Goal: Transaction & Acquisition: Book appointment/travel/reservation

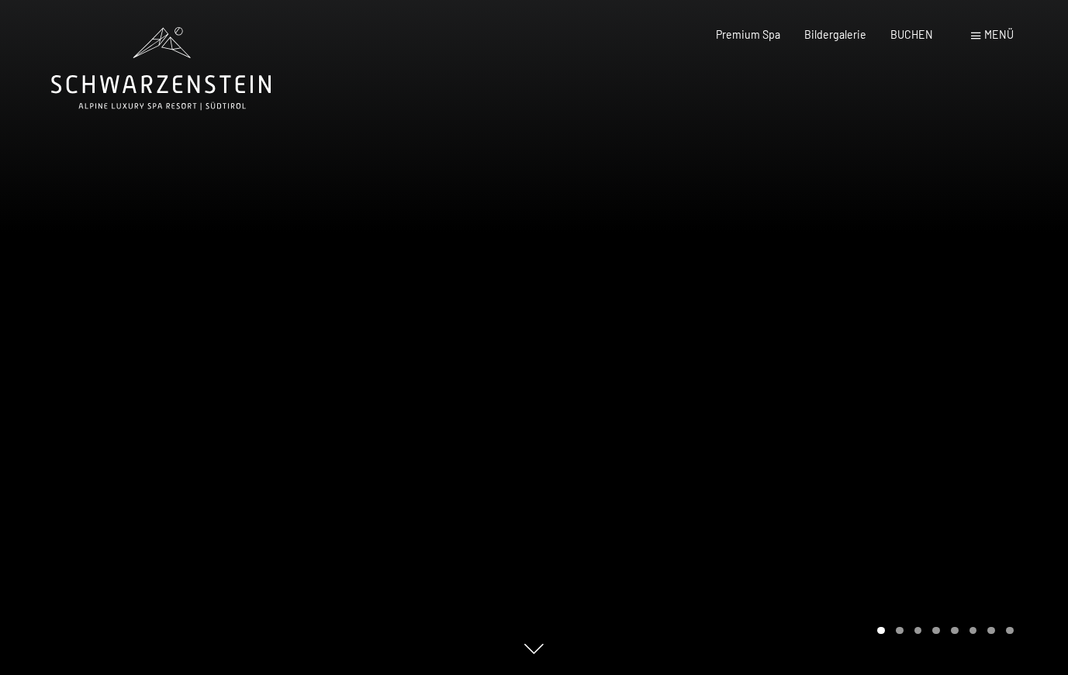
click at [969, 41] on div "Buchen Anfragen Premium Spa Bildergalerie BUCHEN Menü DE IT EN Gutschein Bilder…" at bounding box center [840, 35] width 345 height 16
click at [990, 36] on span "Menü" at bounding box center [998, 34] width 29 height 13
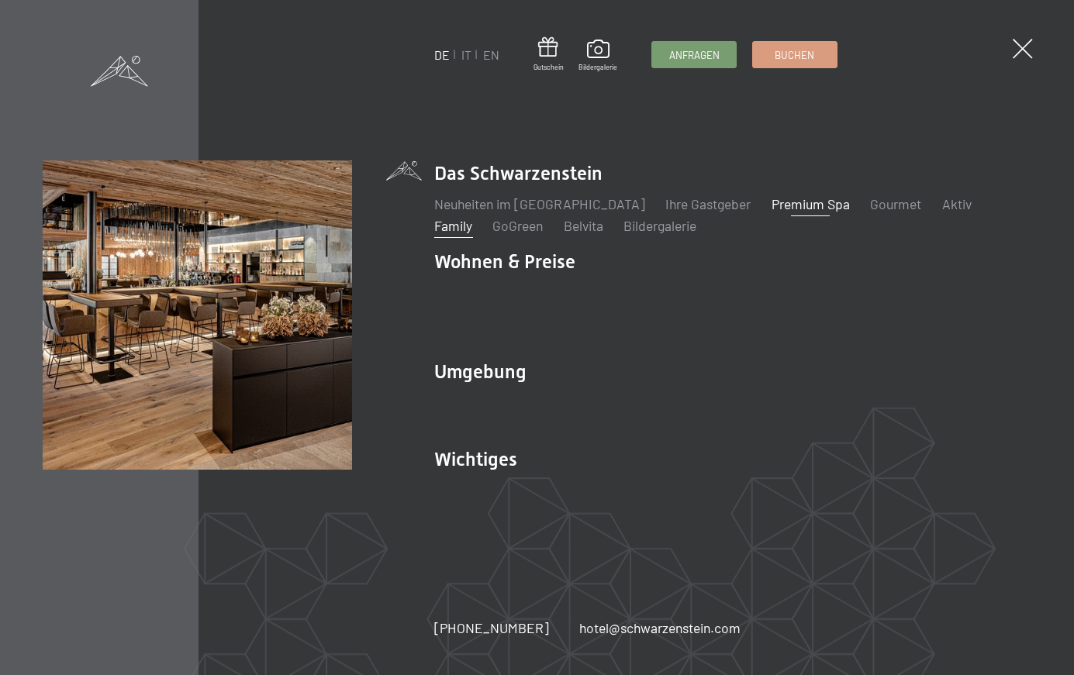
click at [472, 217] on link "Family" at bounding box center [453, 225] width 38 height 17
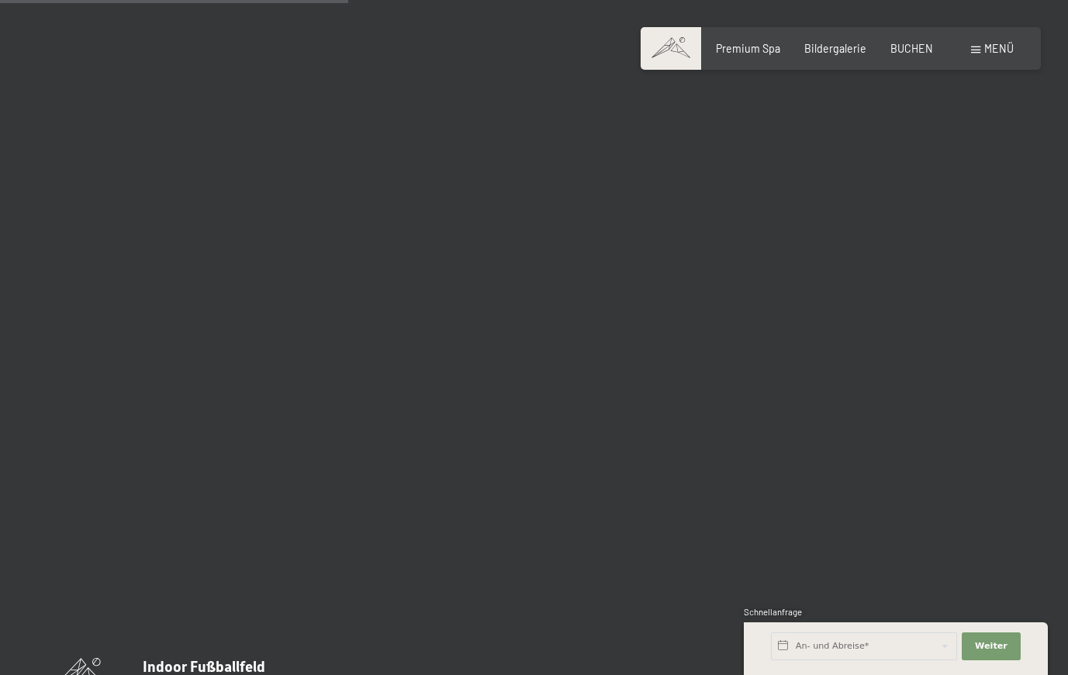
scroll to position [3224, 0]
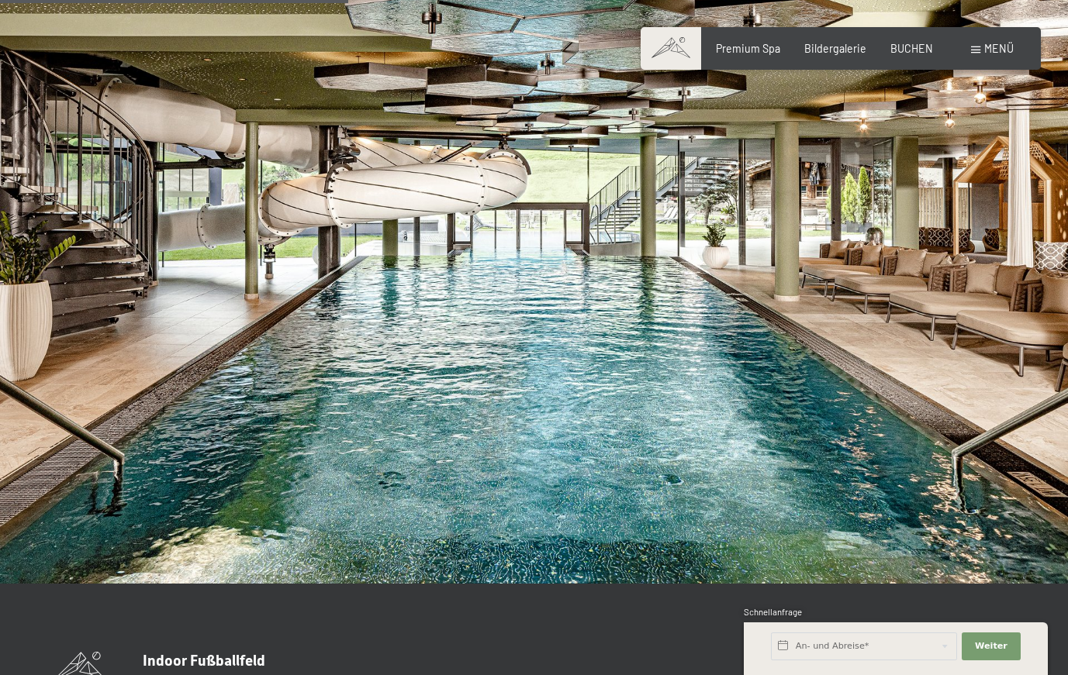
click at [878, 458] on img at bounding box center [534, 283] width 1068 height 601
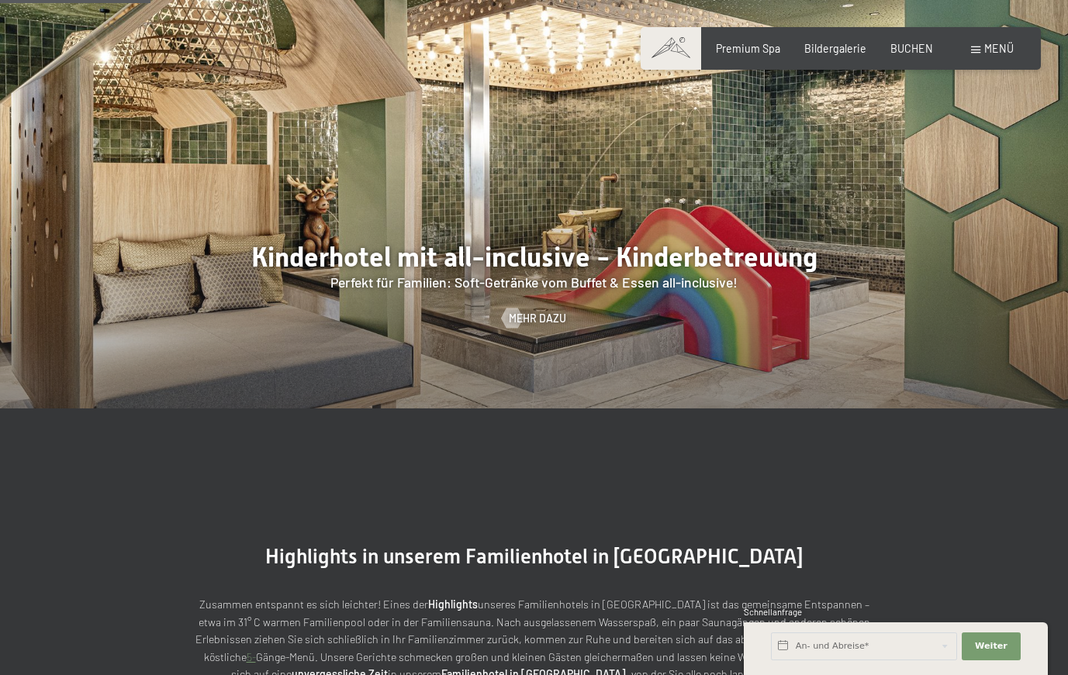
scroll to position [1397, 0]
click at [846, 51] on span "Bildergalerie" at bounding box center [835, 46] width 62 height 13
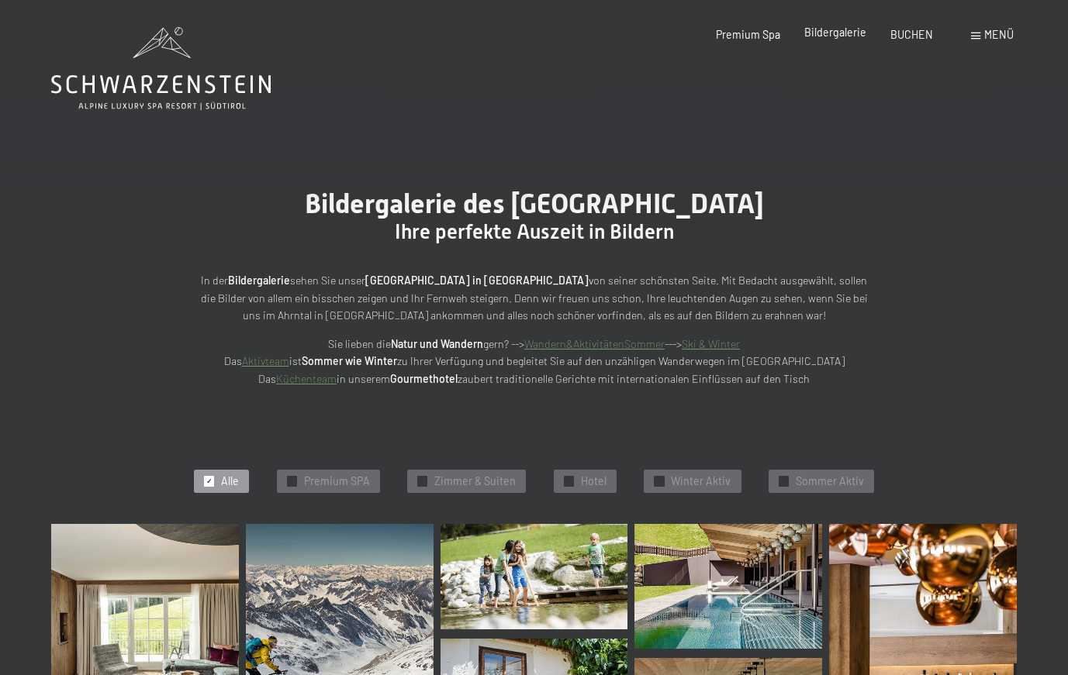
click at [845, 35] on span "Bildergalerie" at bounding box center [835, 32] width 62 height 13
click at [574, 478] on div "✓ Hotel" at bounding box center [585, 481] width 63 height 23
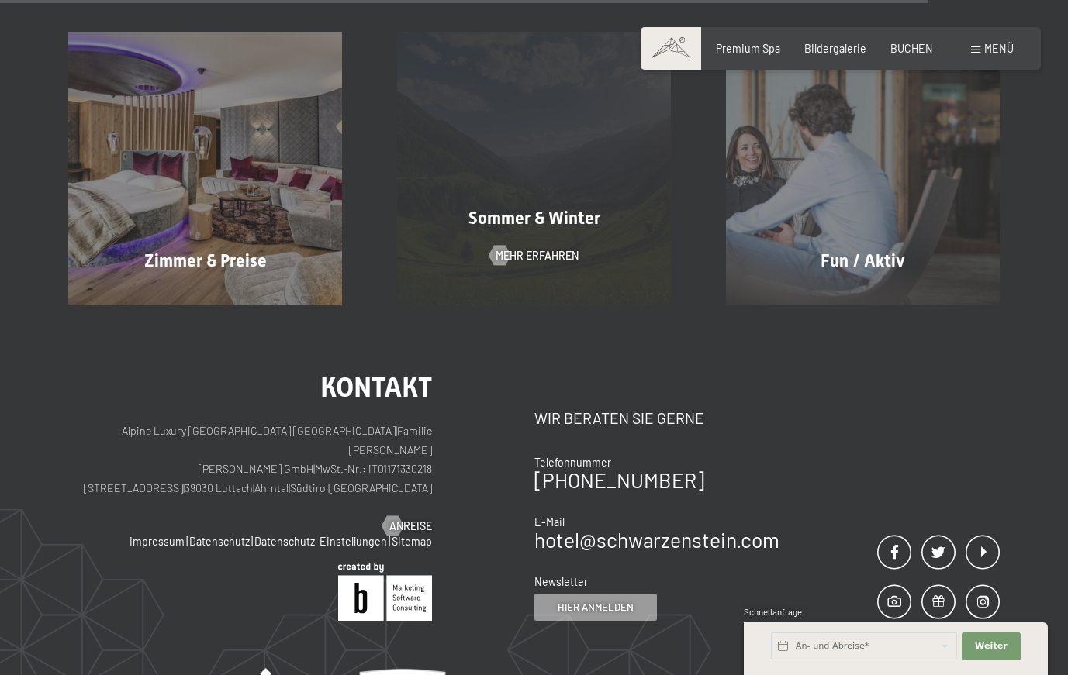
scroll to position [2547, 0]
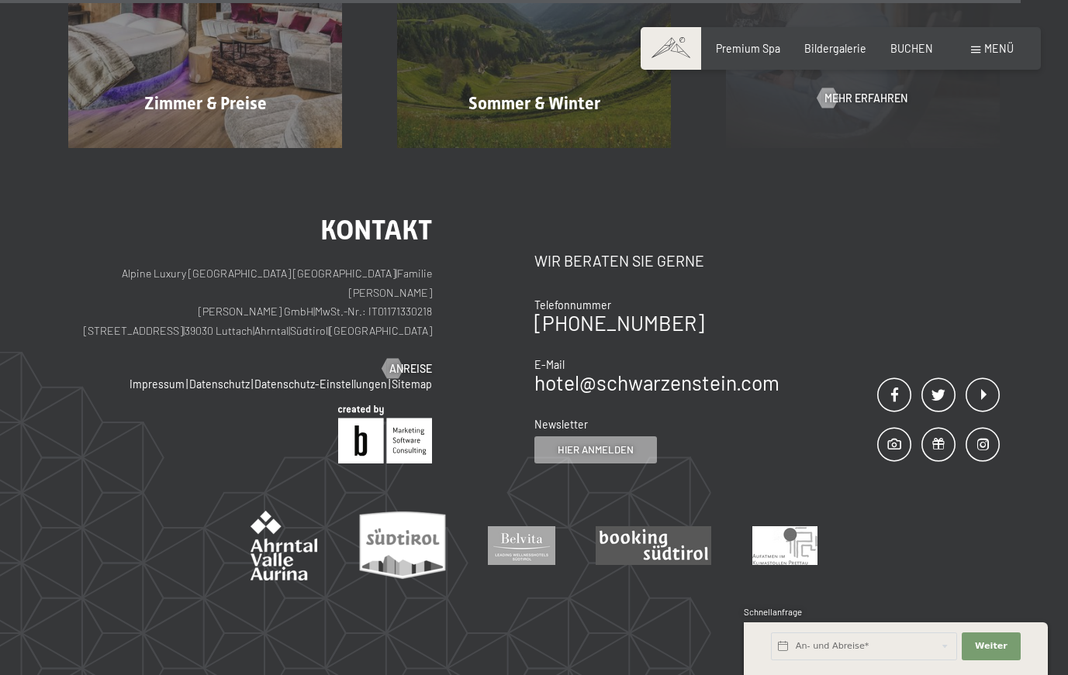
click at [856, 112] on div "Fun / Aktiv Mehr erfahren" at bounding box center [862, 11] width 329 height 274
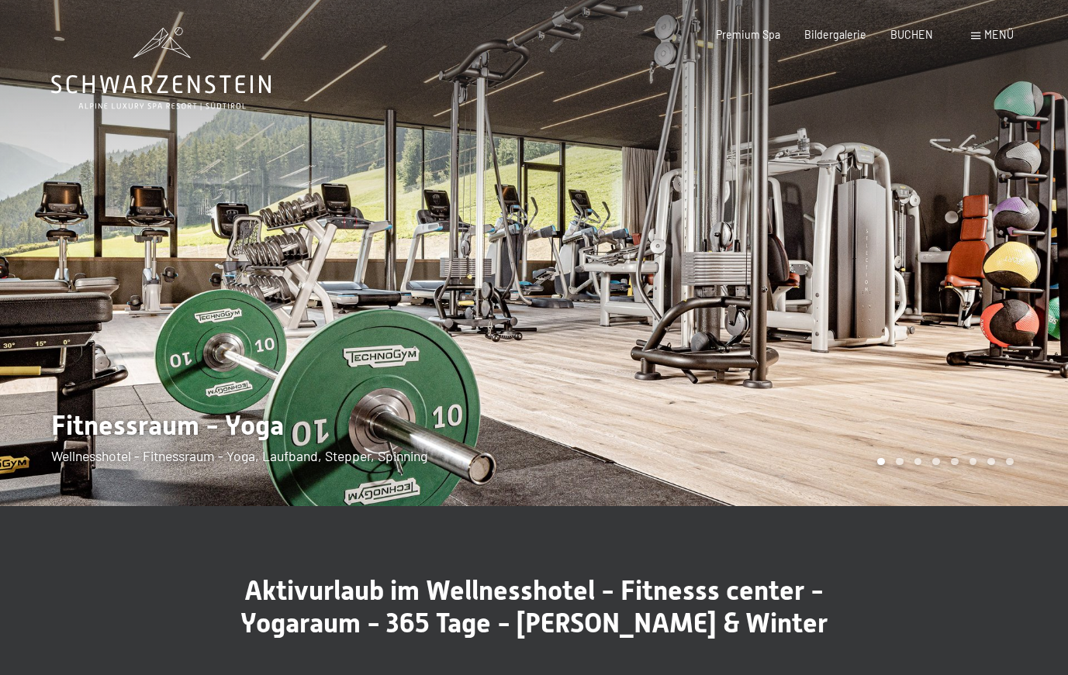
click at [1051, 270] on div at bounding box center [801, 253] width 534 height 506
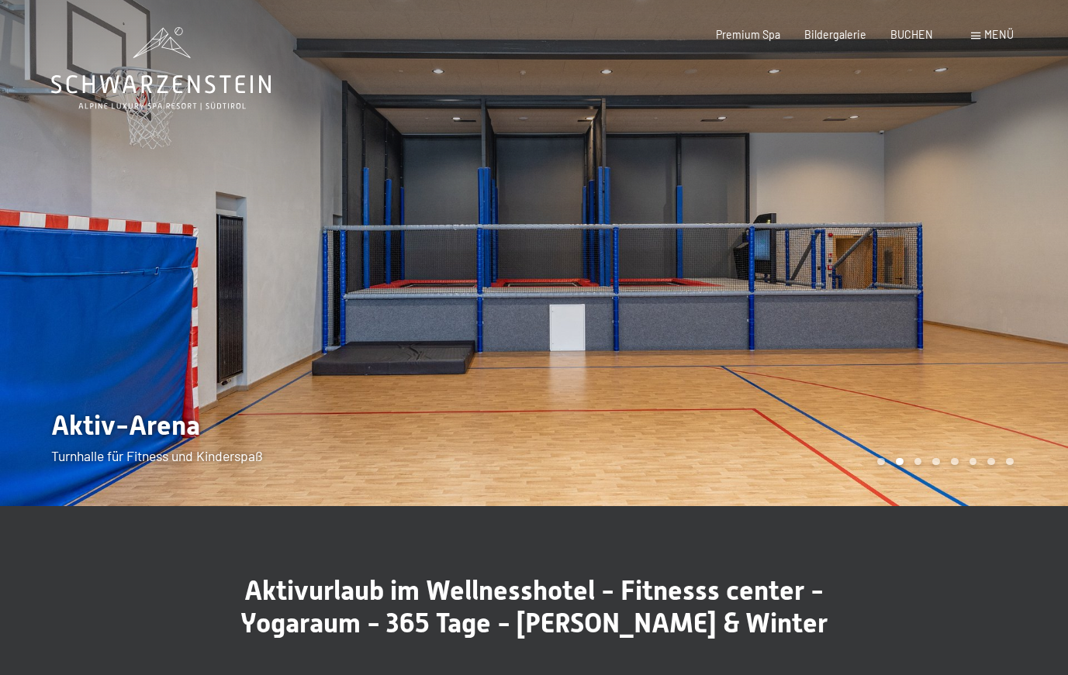
click at [1035, 257] on div at bounding box center [801, 253] width 534 height 506
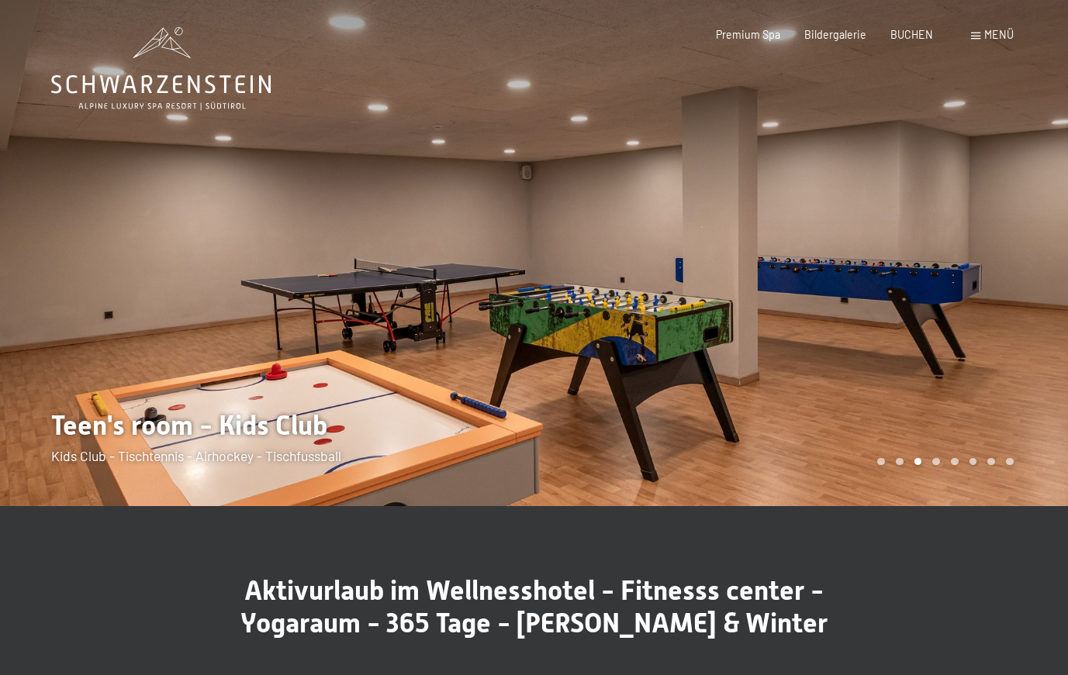
click at [1026, 256] on div at bounding box center [801, 253] width 534 height 506
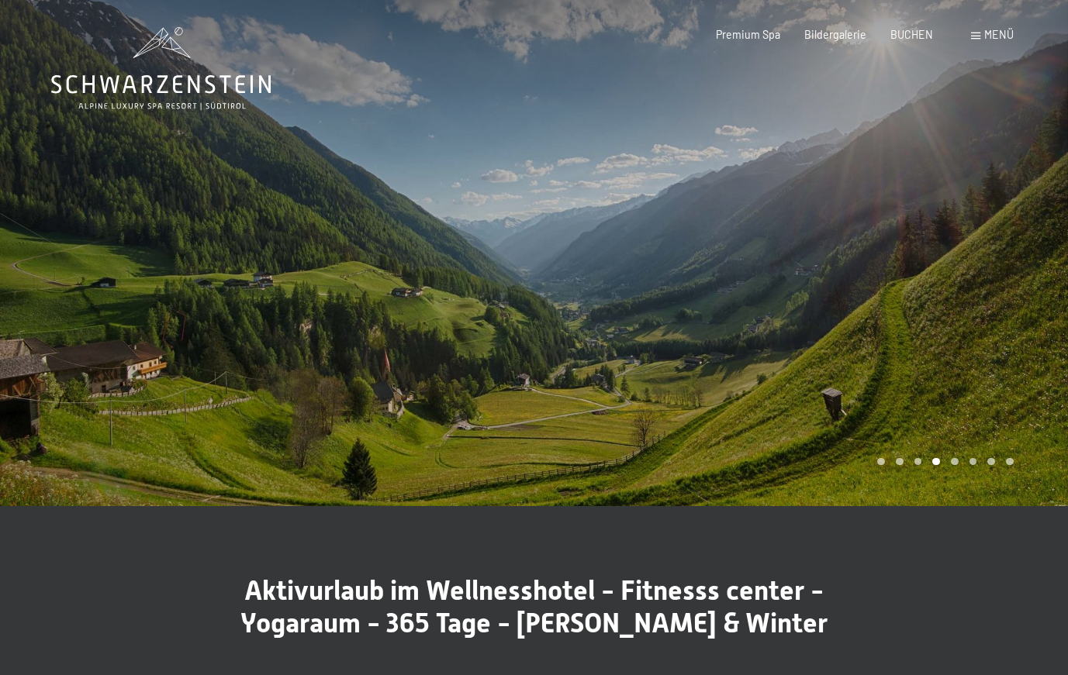
click at [1026, 256] on div at bounding box center [801, 253] width 534 height 506
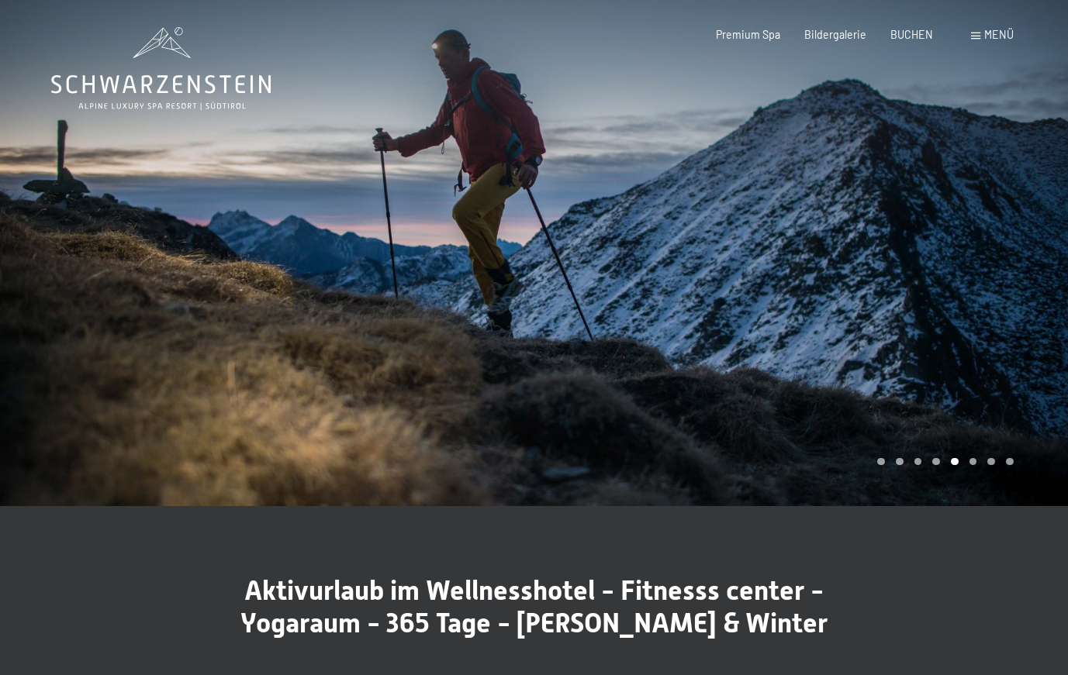
click at [1026, 256] on div at bounding box center [801, 253] width 534 height 506
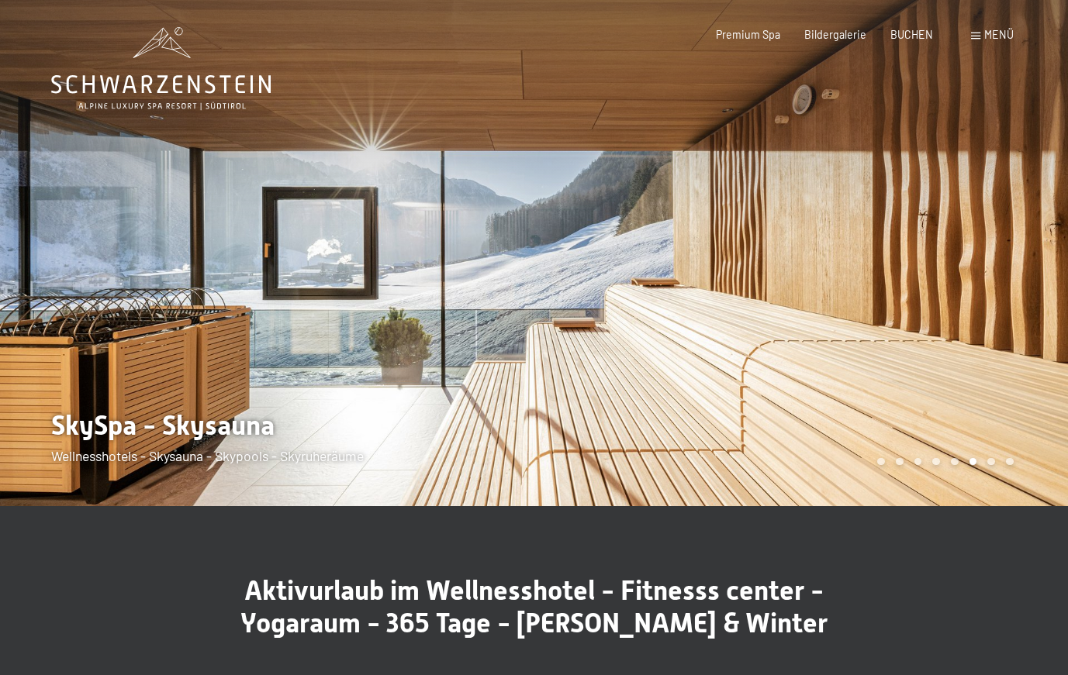
click at [1026, 256] on div at bounding box center [801, 253] width 534 height 506
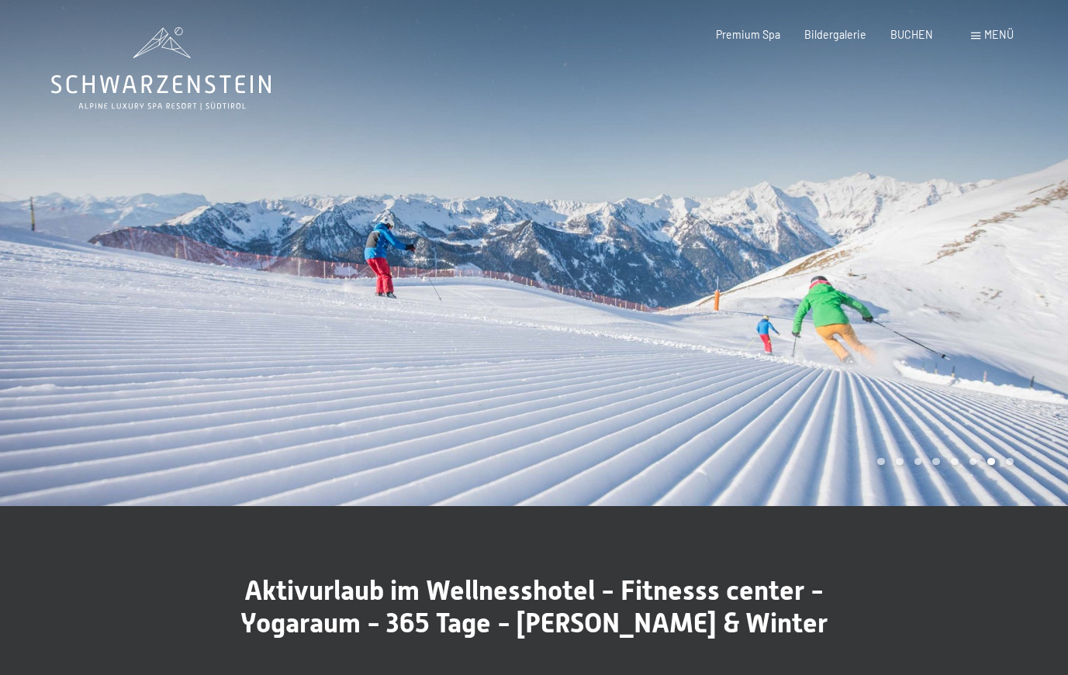
click at [1026, 256] on div at bounding box center [801, 253] width 534 height 506
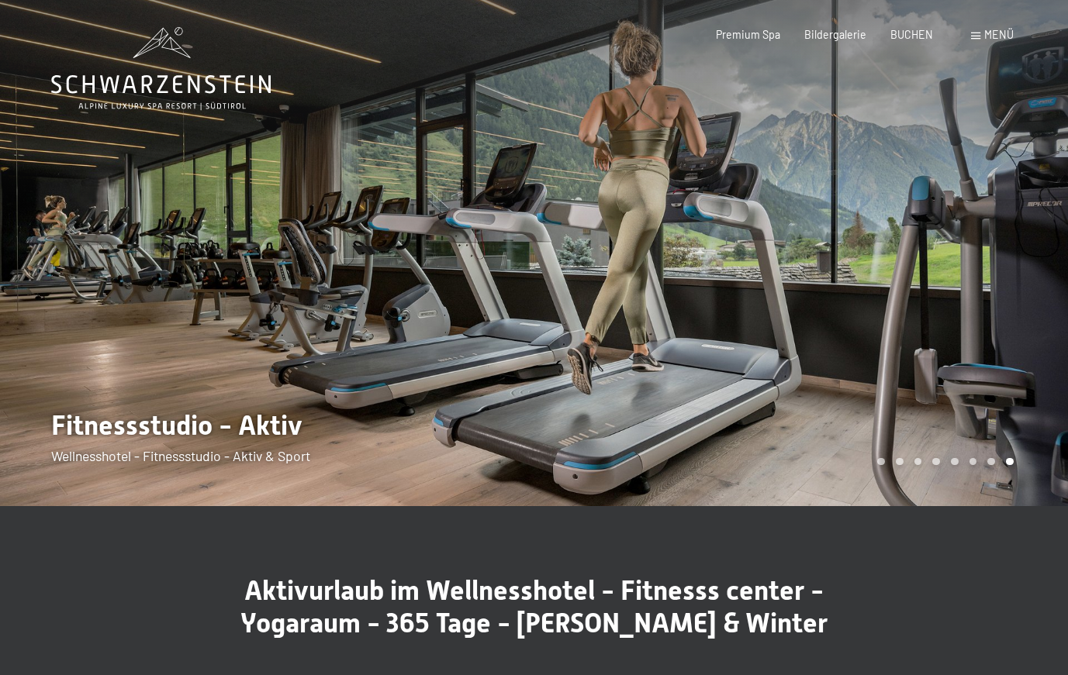
click at [1026, 256] on div at bounding box center [801, 253] width 534 height 506
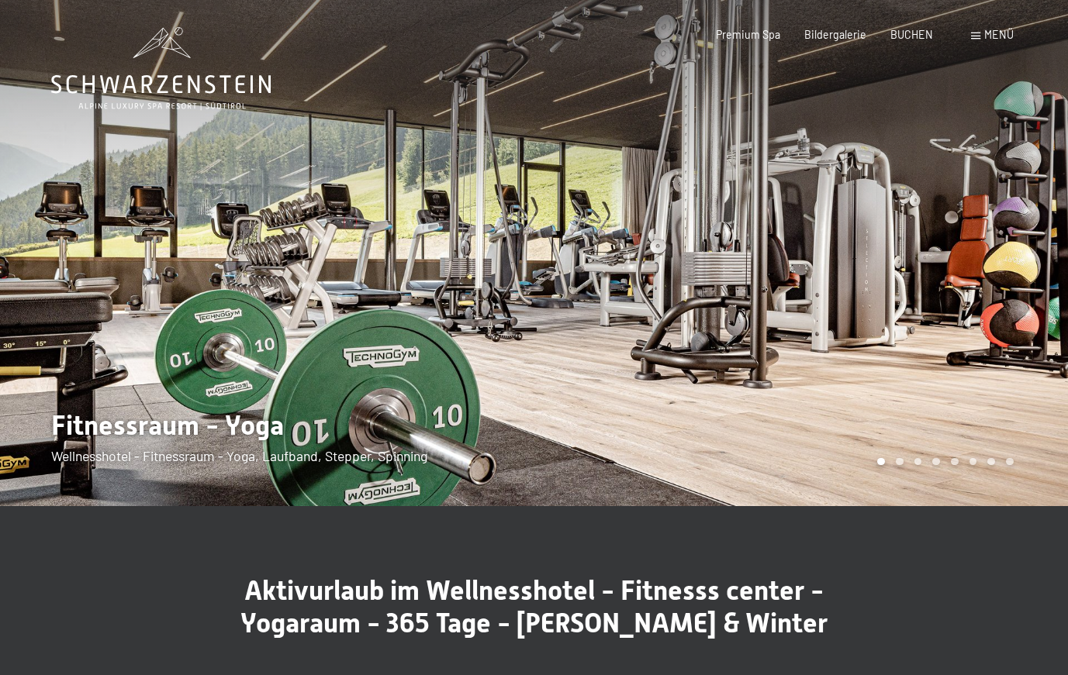
click at [1026, 256] on div at bounding box center [801, 253] width 534 height 506
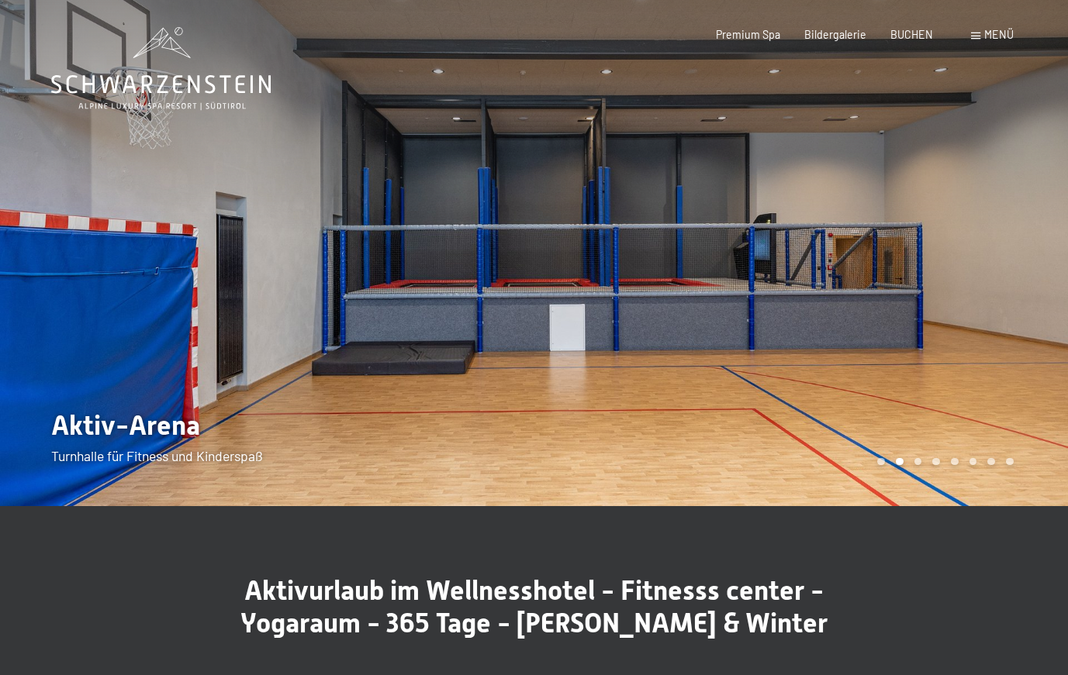
click at [947, 268] on div at bounding box center [801, 253] width 534 height 506
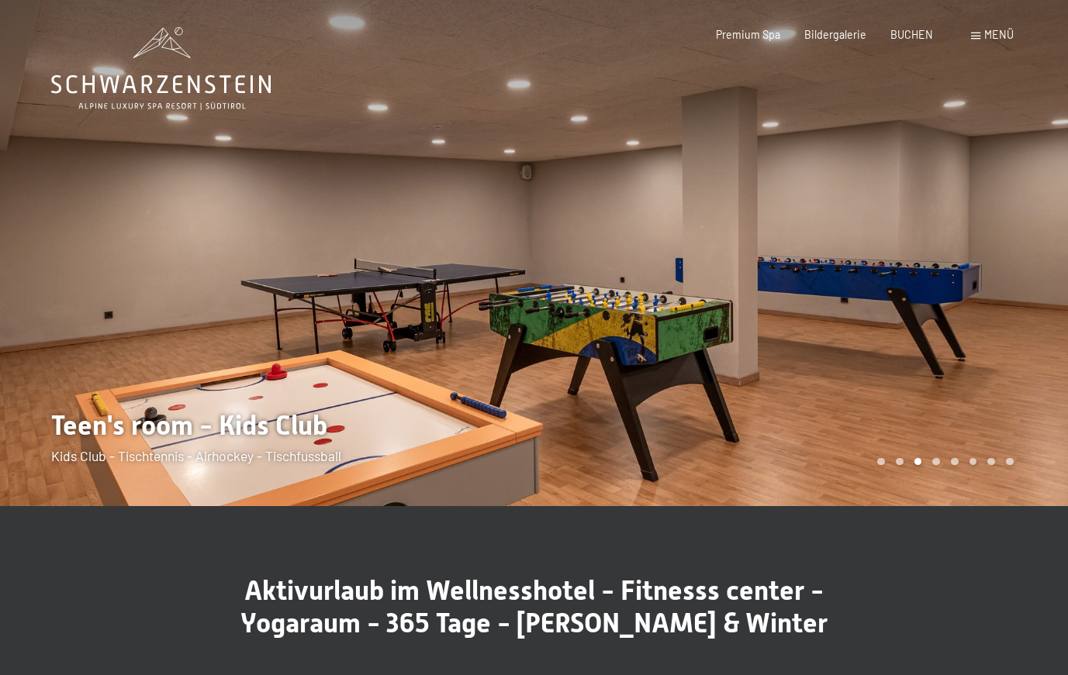
click at [43, 293] on div at bounding box center [267, 253] width 534 height 506
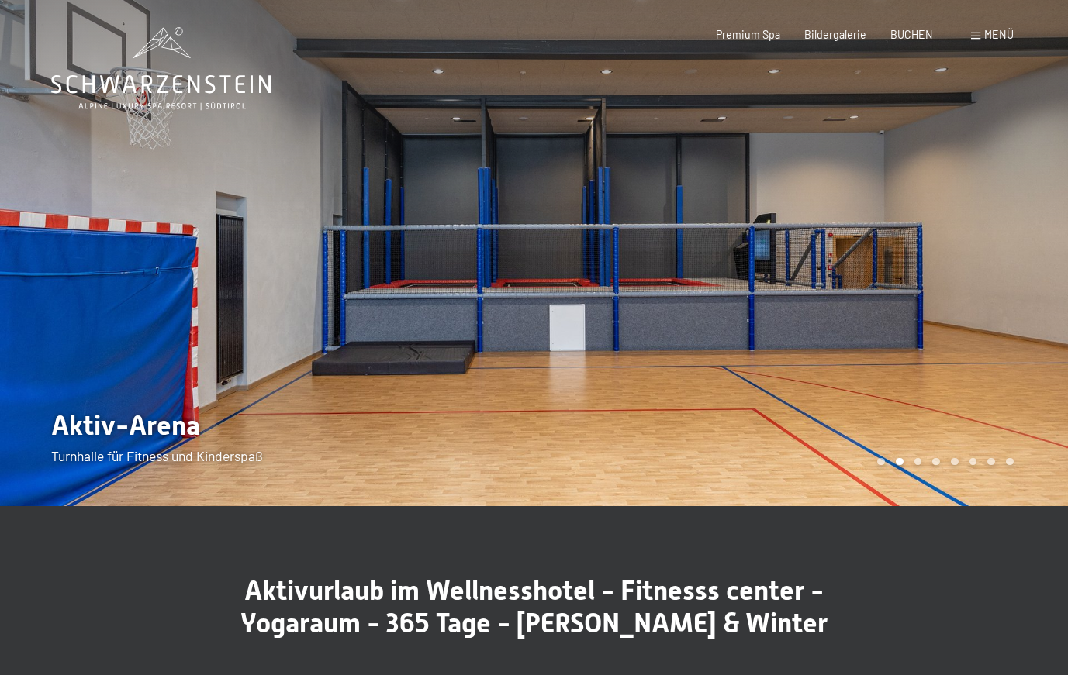
click at [974, 278] on div at bounding box center [801, 253] width 534 height 506
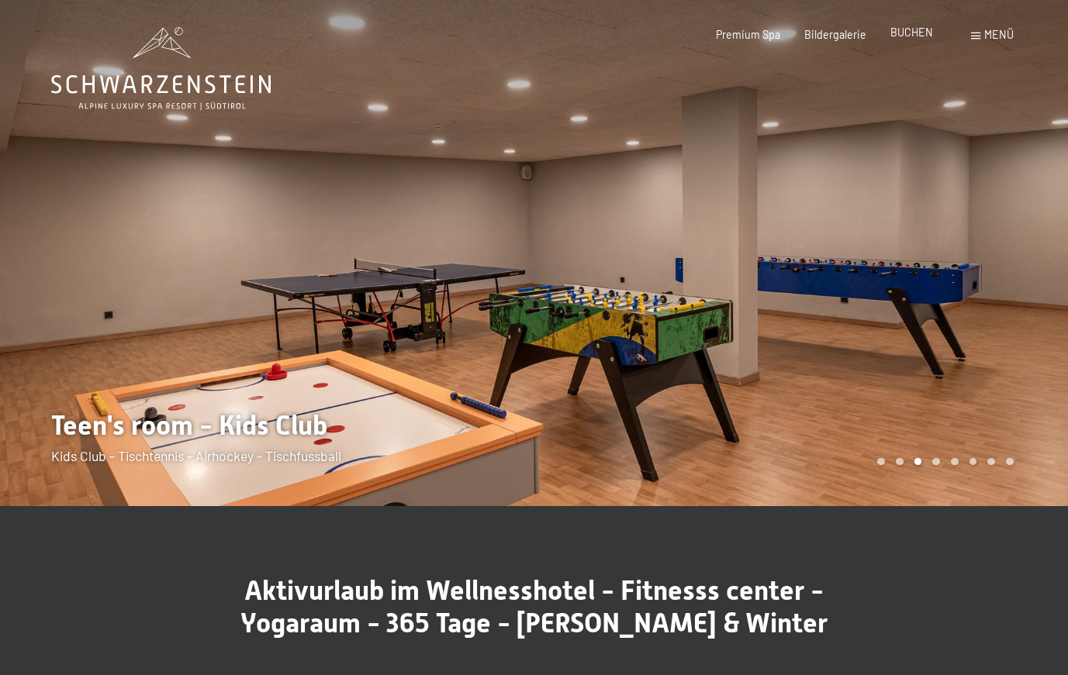
click at [910, 30] on span "BUCHEN" at bounding box center [911, 32] width 43 height 13
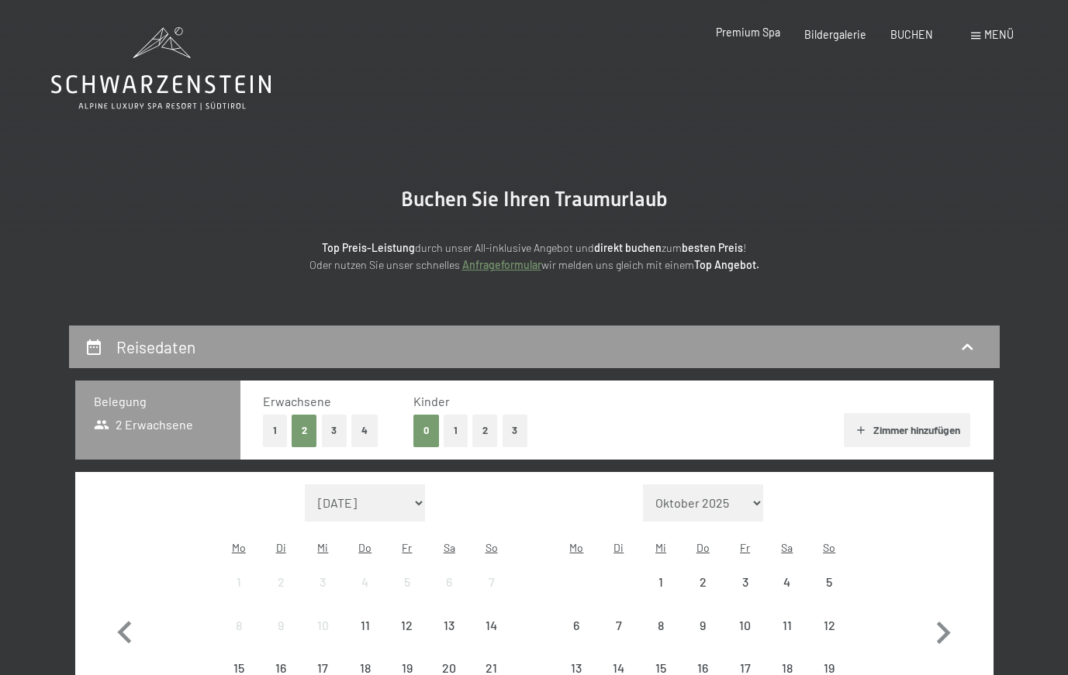
click at [751, 36] on span "Premium Spa" at bounding box center [748, 32] width 64 height 13
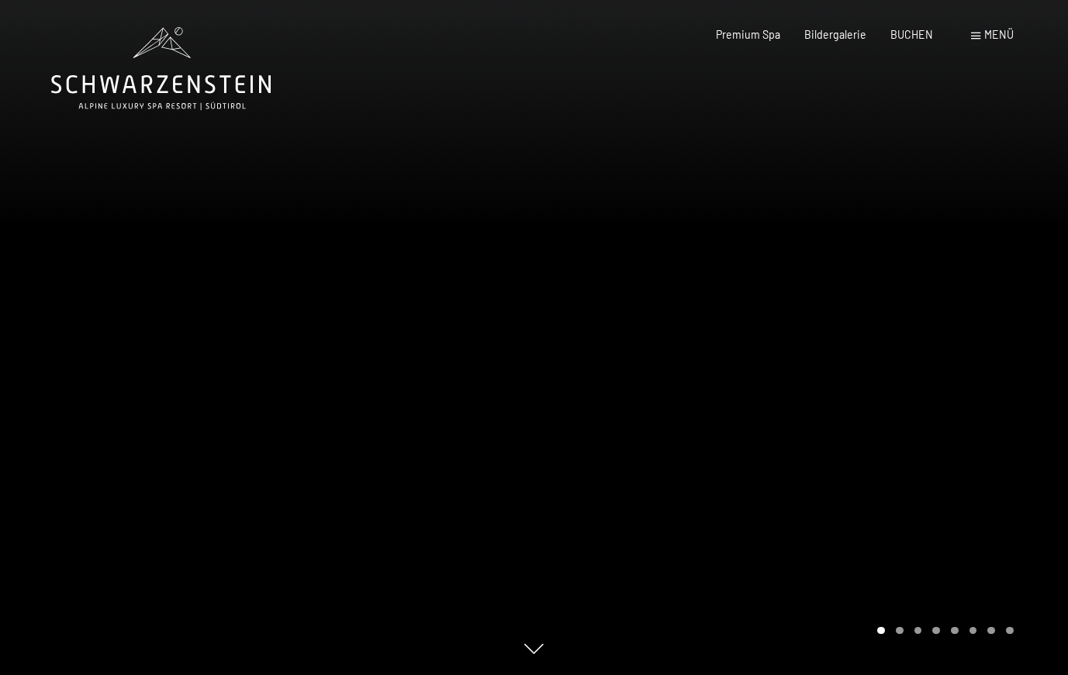
click at [993, 31] on span "Menü" at bounding box center [998, 34] width 29 height 13
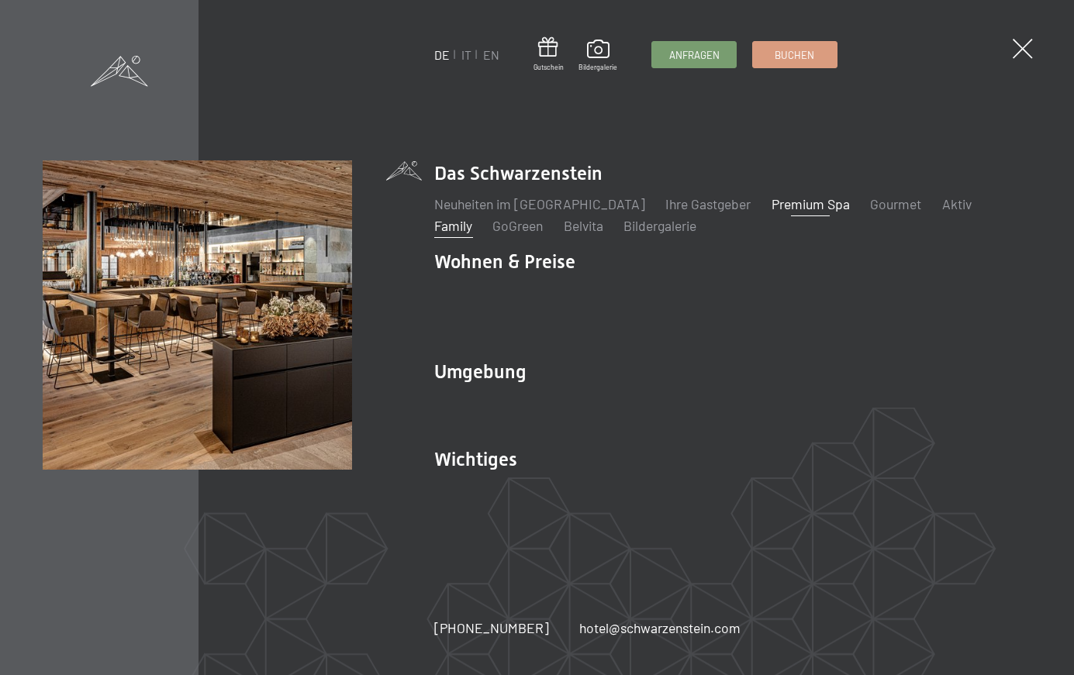
click at [472, 217] on link "Family" at bounding box center [453, 225] width 38 height 17
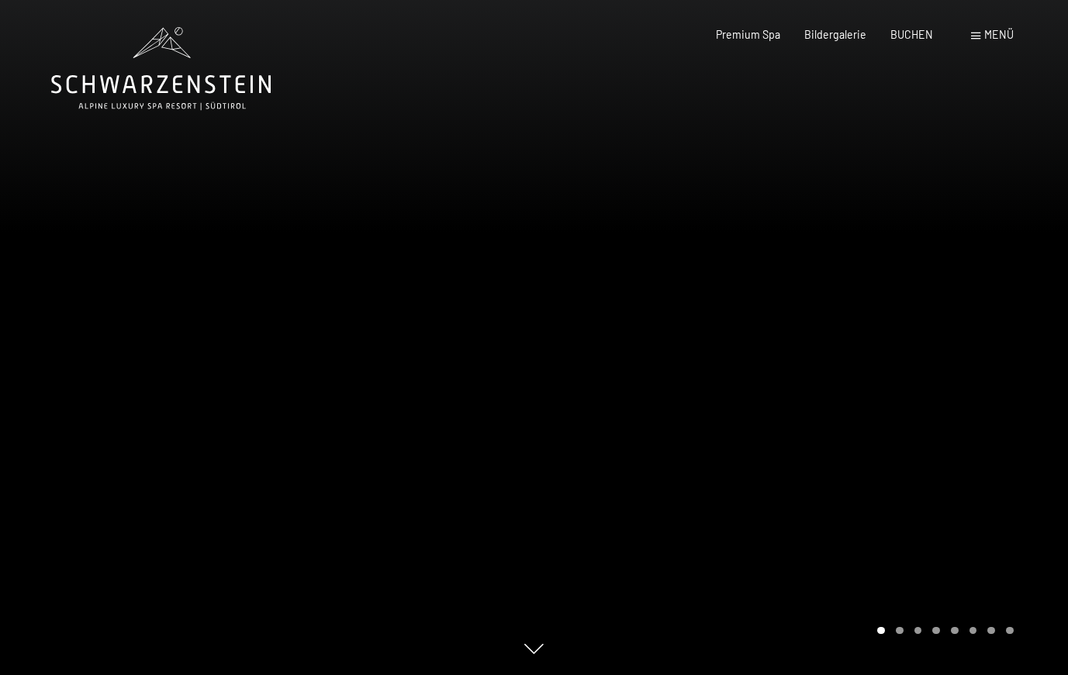
click at [1009, 346] on div at bounding box center [801, 337] width 534 height 675
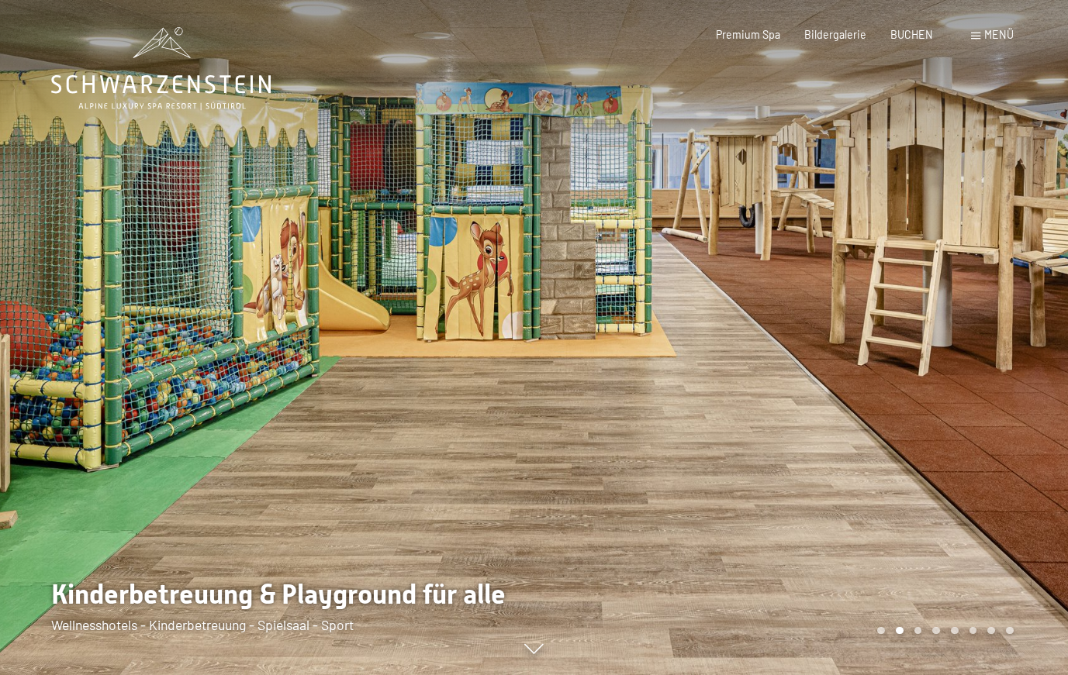
click at [1003, 347] on div at bounding box center [801, 337] width 534 height 675
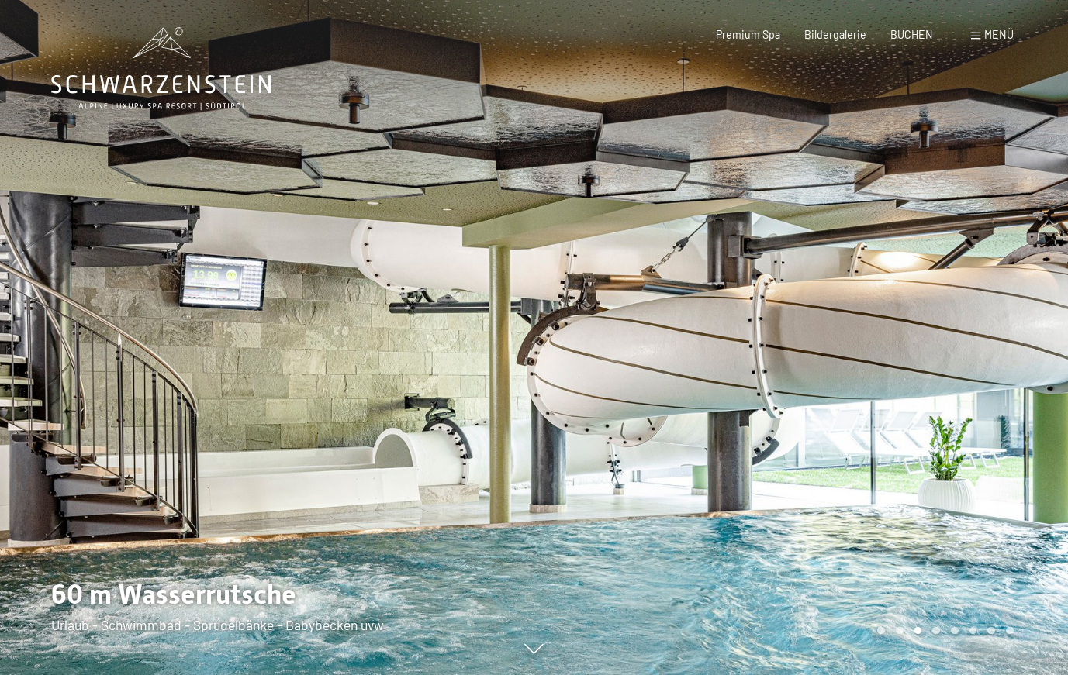
click at [1003, 347] on div at bounding box center [801, 337] width 534 height 675
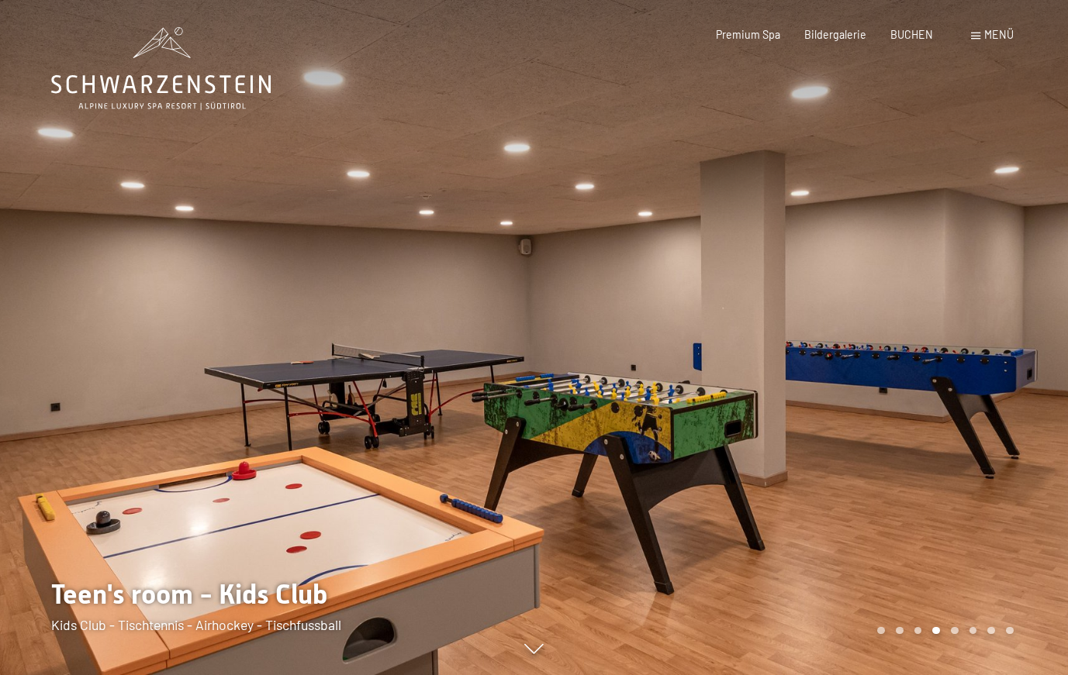
click at [1003, 347] on div at bounding box center [801, 337] width 534 height 675
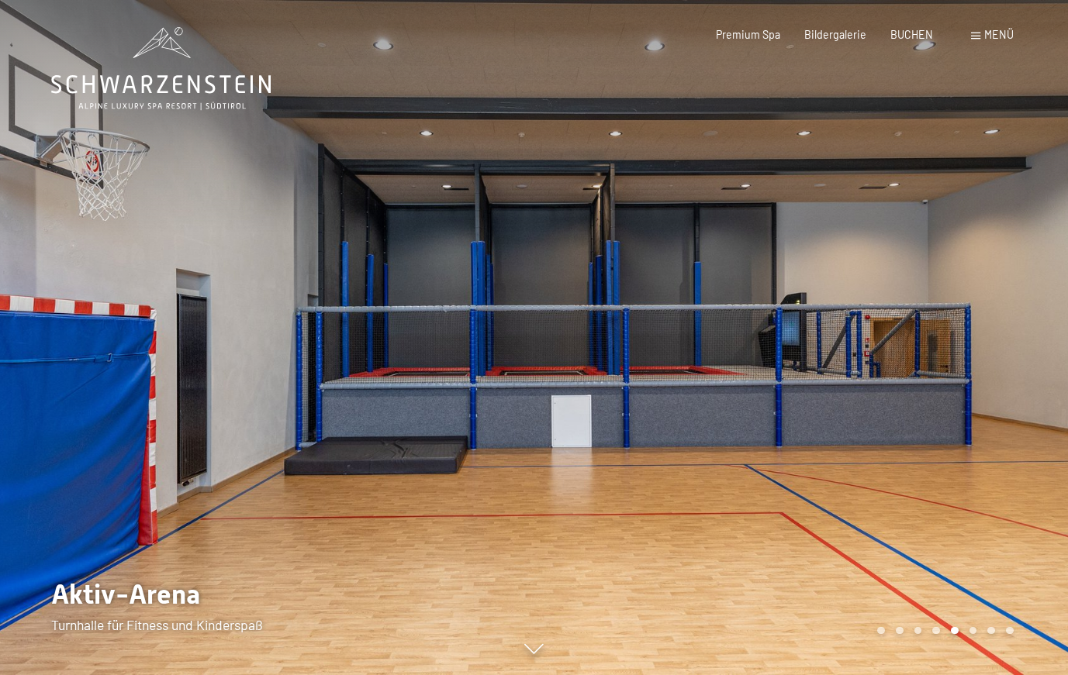
click at [1003, 347] on div at bounding box center [801, 337] width 534 height 675
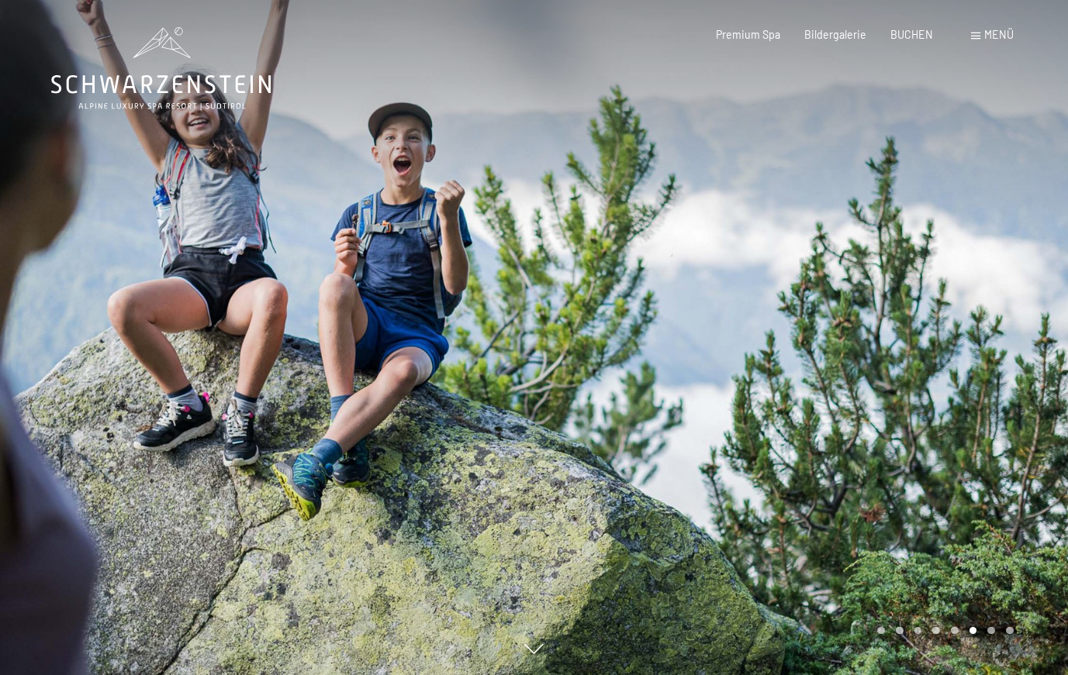
click at [1003, 347] on div at bounding box center [801, 337] width 534 height 675
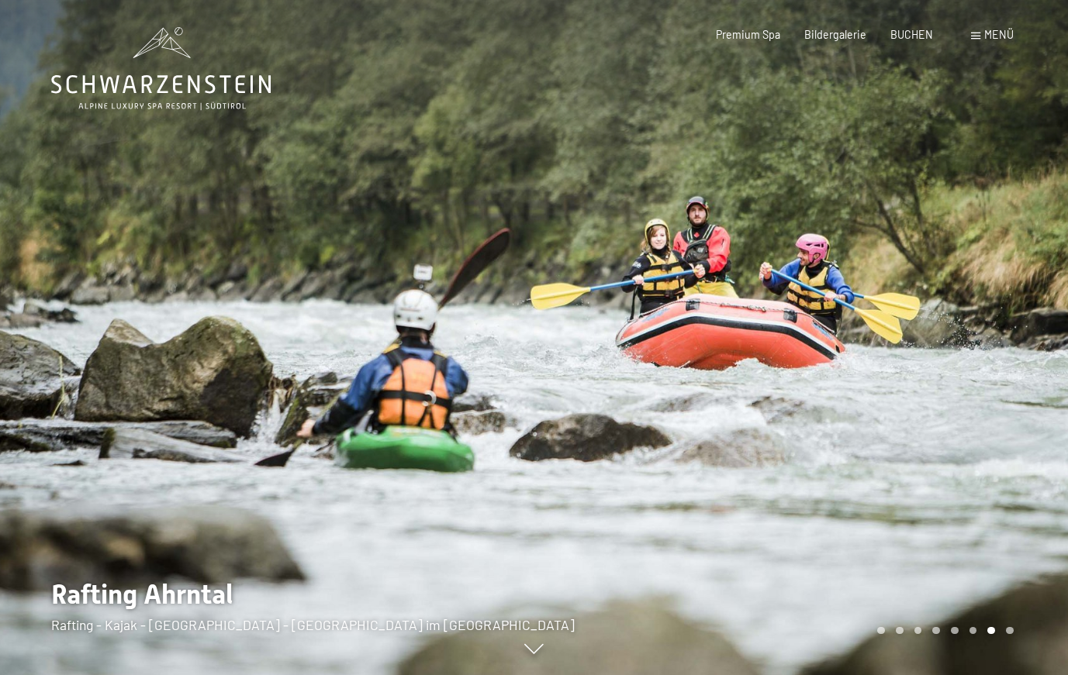
click at [1003, 347] on div at bounding box center [801, 337] width 534 height 675
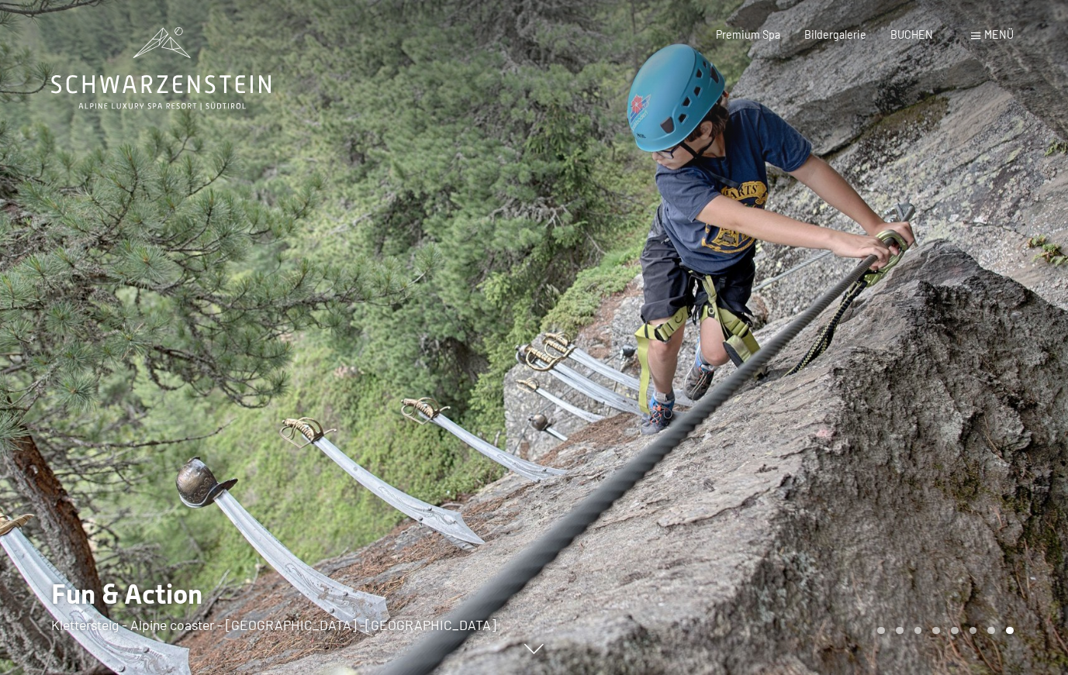
click at [1003, 347] on div at bounding box center [801, 337] width 534 height 675
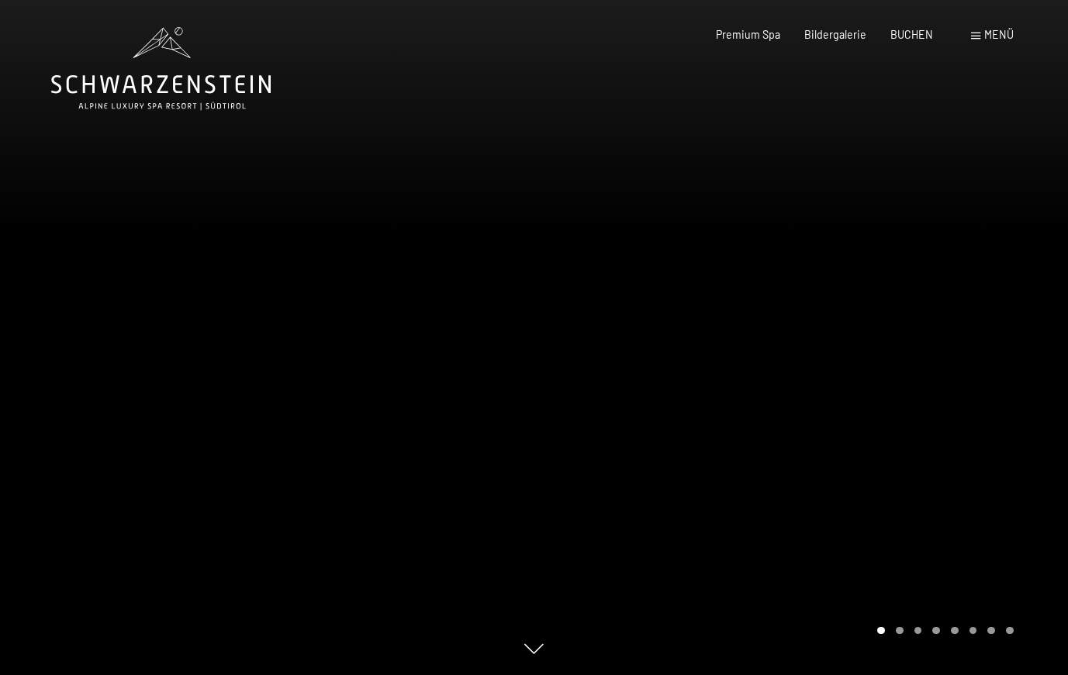
click at [1003, 347] on div at bounding box center [801, 337] width 534 height 675
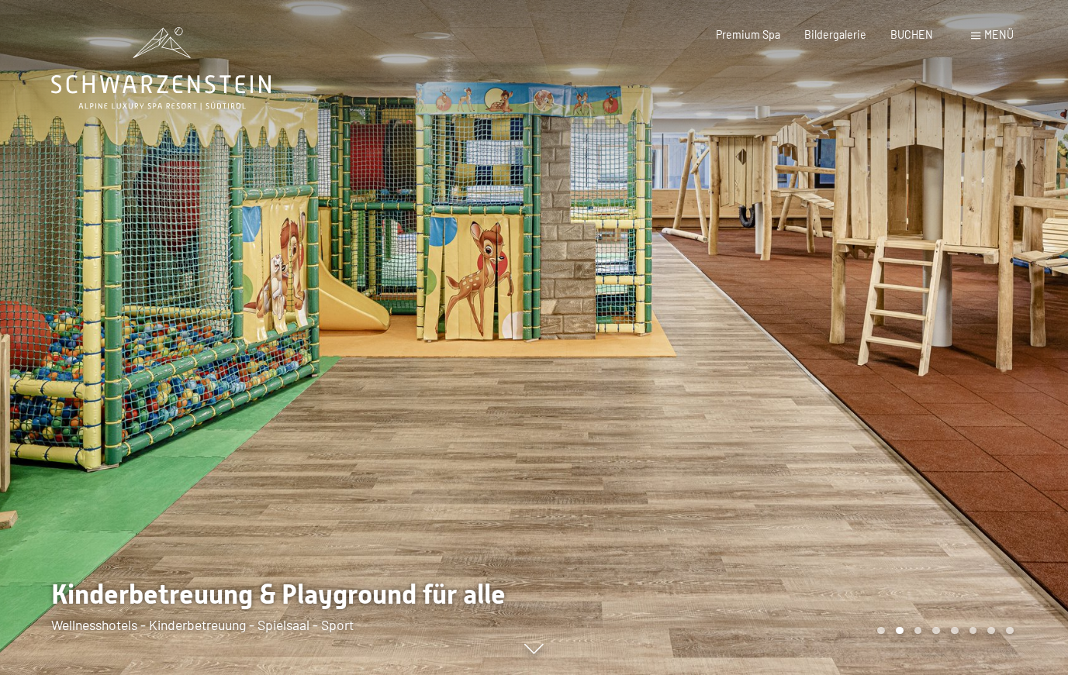
click at [1003, 347] on div at bounding box center [801, 337] width 534 height 675
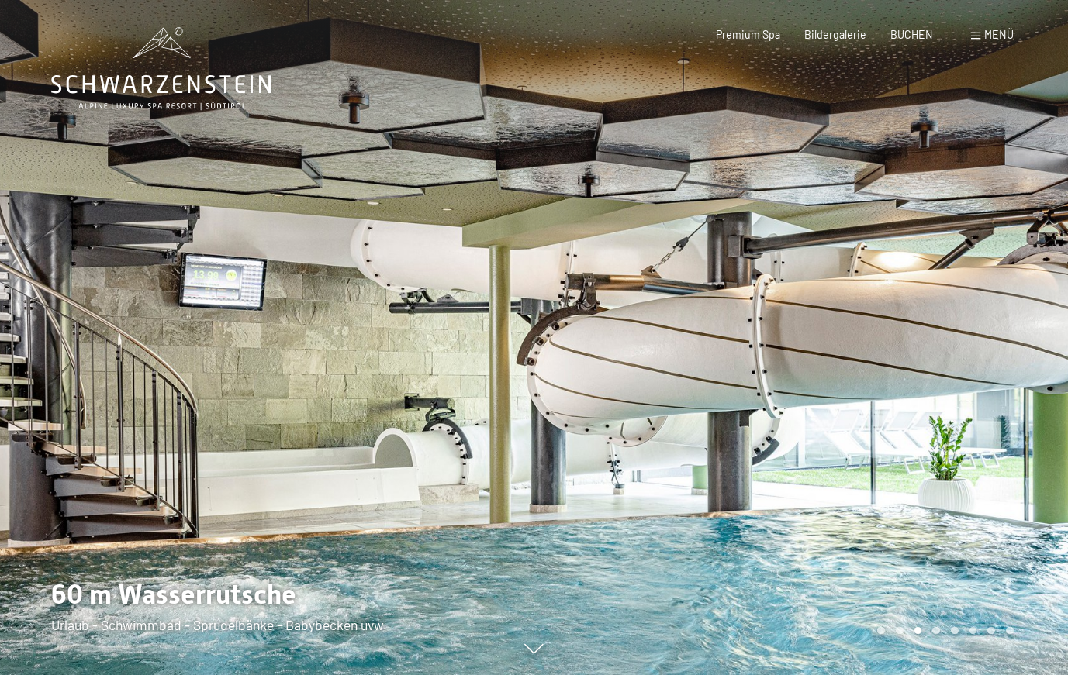
click at [1003, 347] on div at bounding box center [801, 337] width 534 height 675
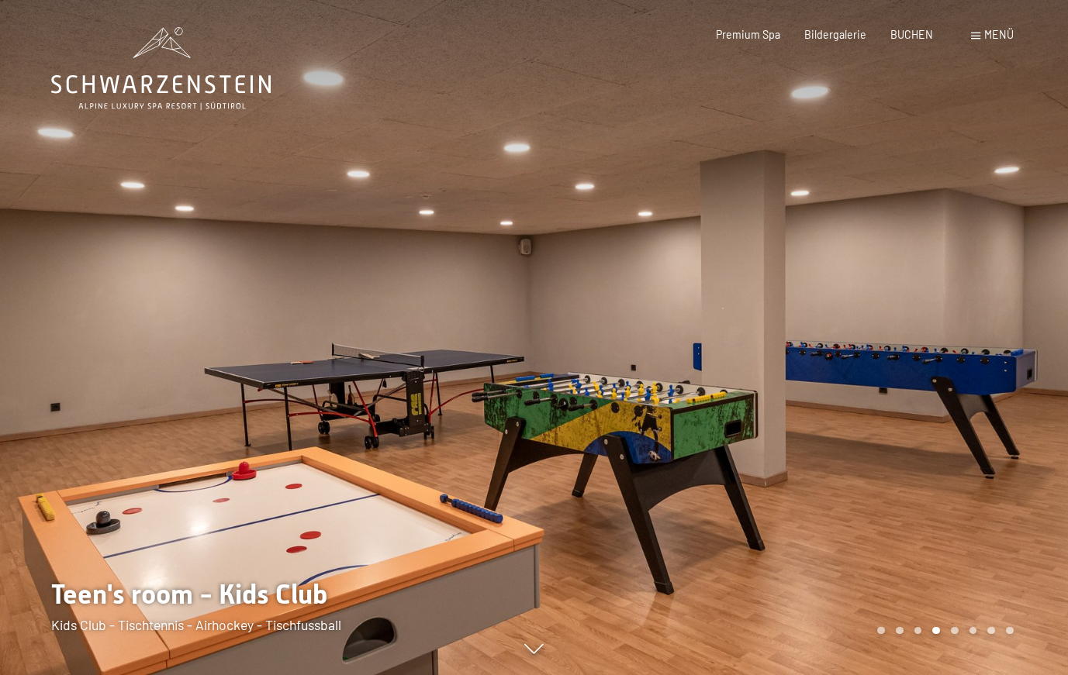
click at [1003, 347] on div at bounding box center [801, 337] width 534 height 675
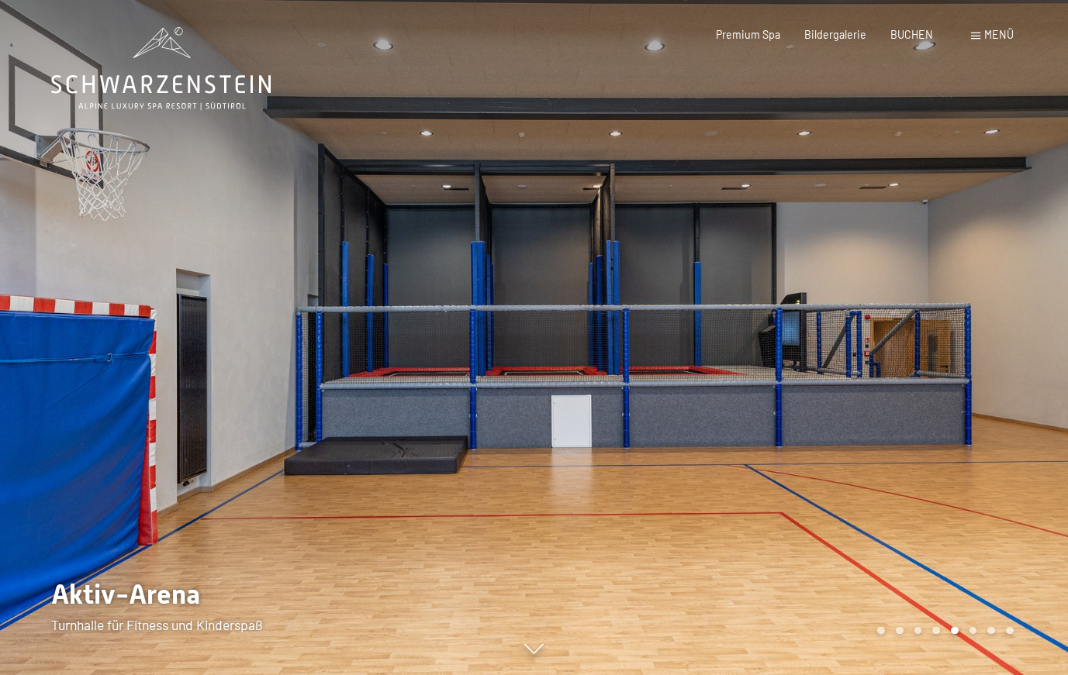
click at [1003, 347] on div at bounding box center [801, 337] width 534 height 675
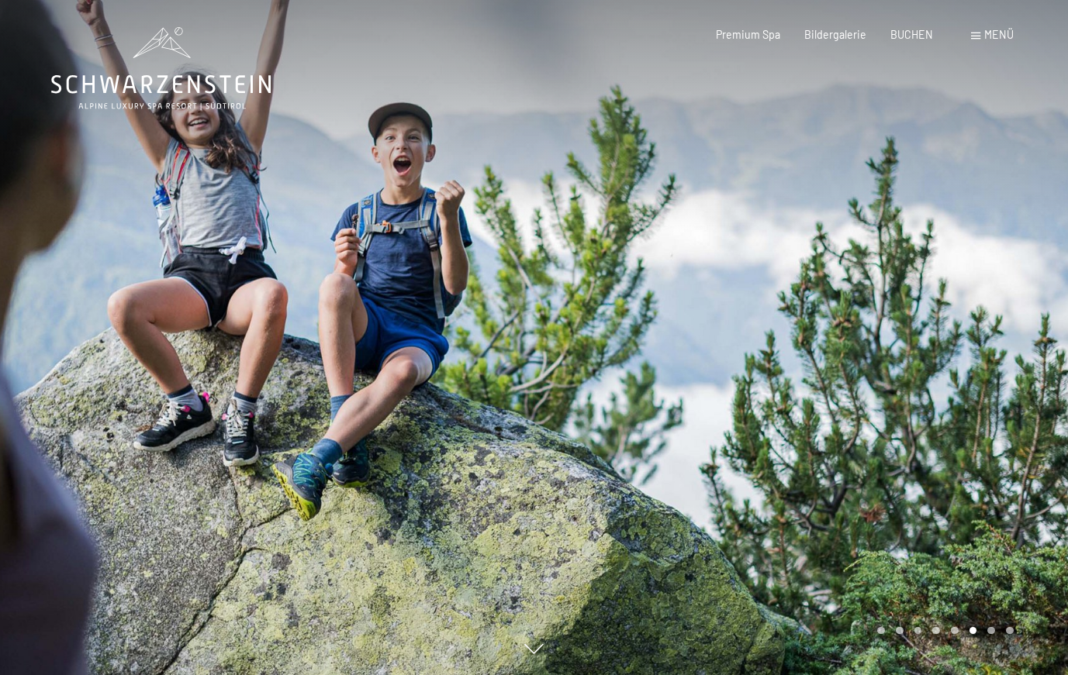
click at [1003, 347] on div at bounding box center [801, 337] width 534 height 675
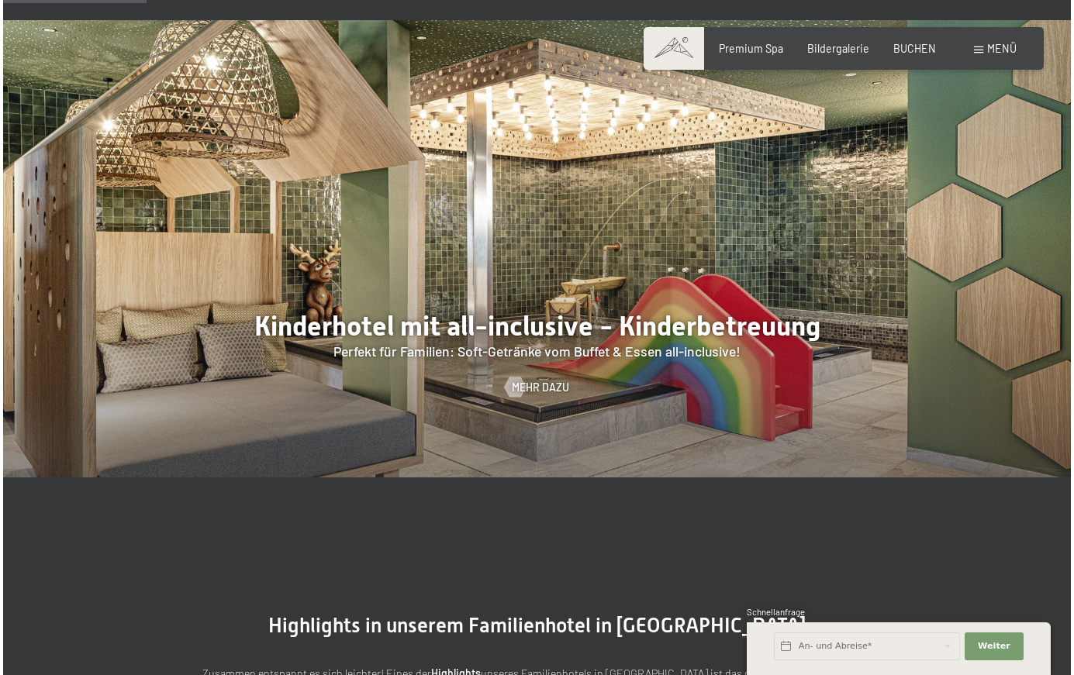
scroll to position [1323, 0]
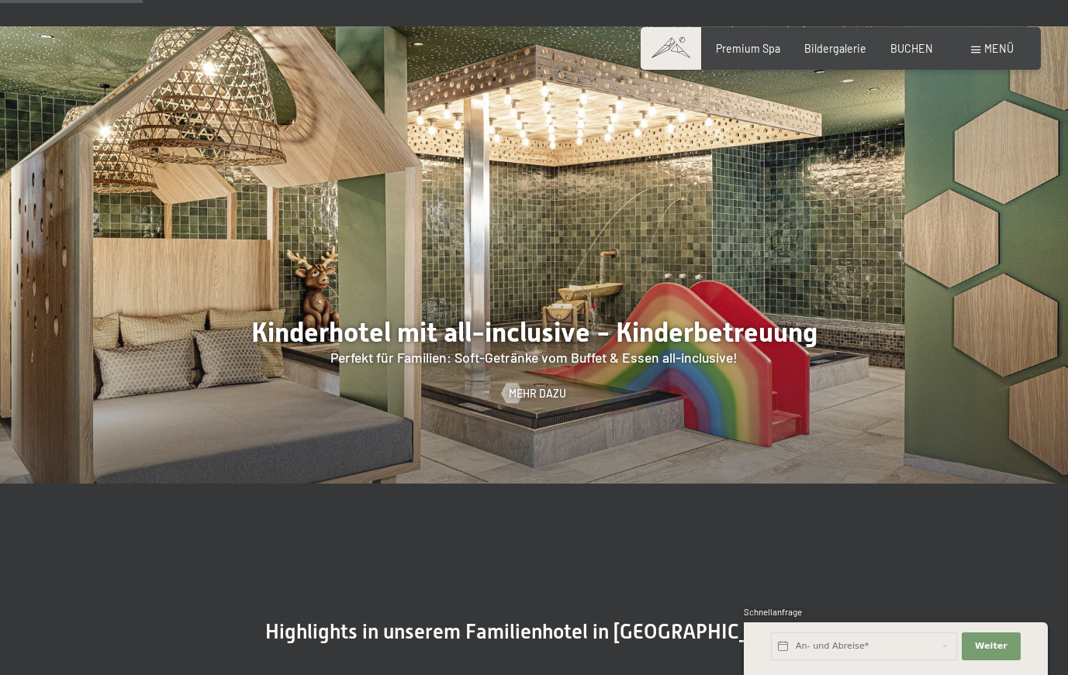
click at [958, 336] on div at bounding box center [534, 255] width 1068 height 458
click at [518, 389] on div at bounding box center [512, 394] width 12 height 20
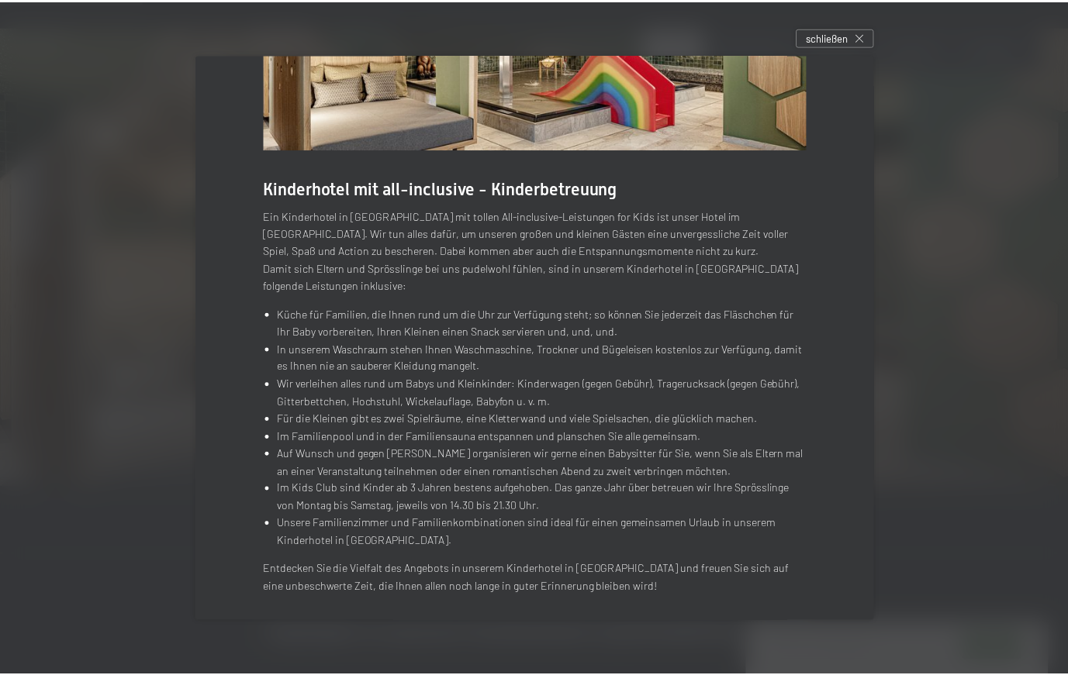
scroll to position [168, 0]
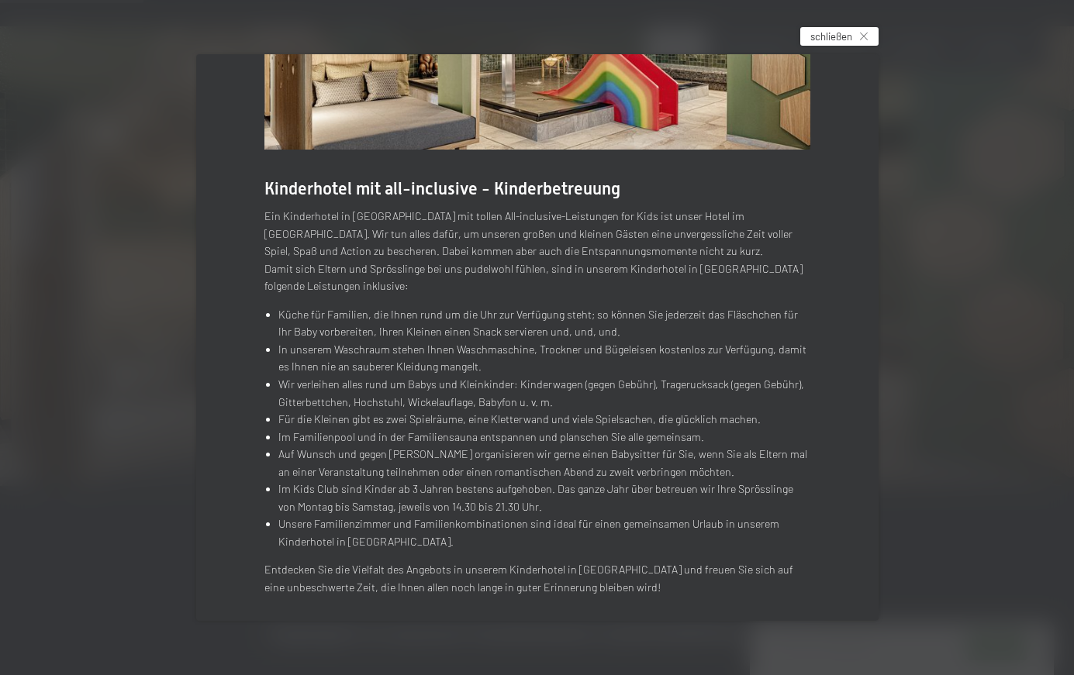
click at [839, 34] on span "schließen" at bounding box center [831, 36] width 42 height 14
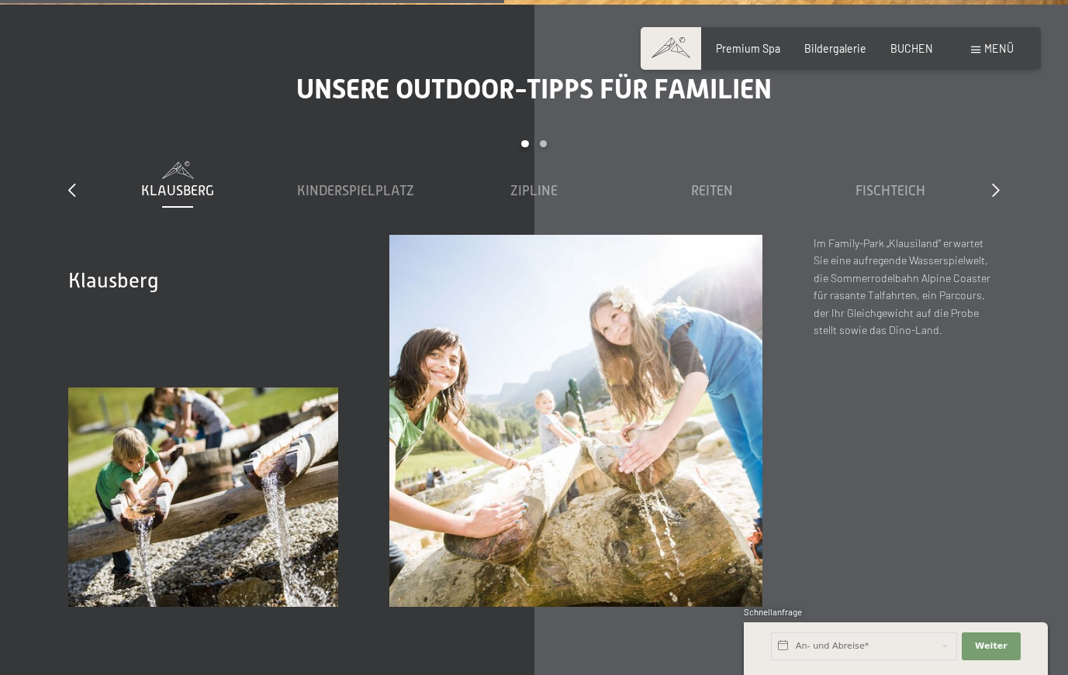
scroll to position [4635, 0]
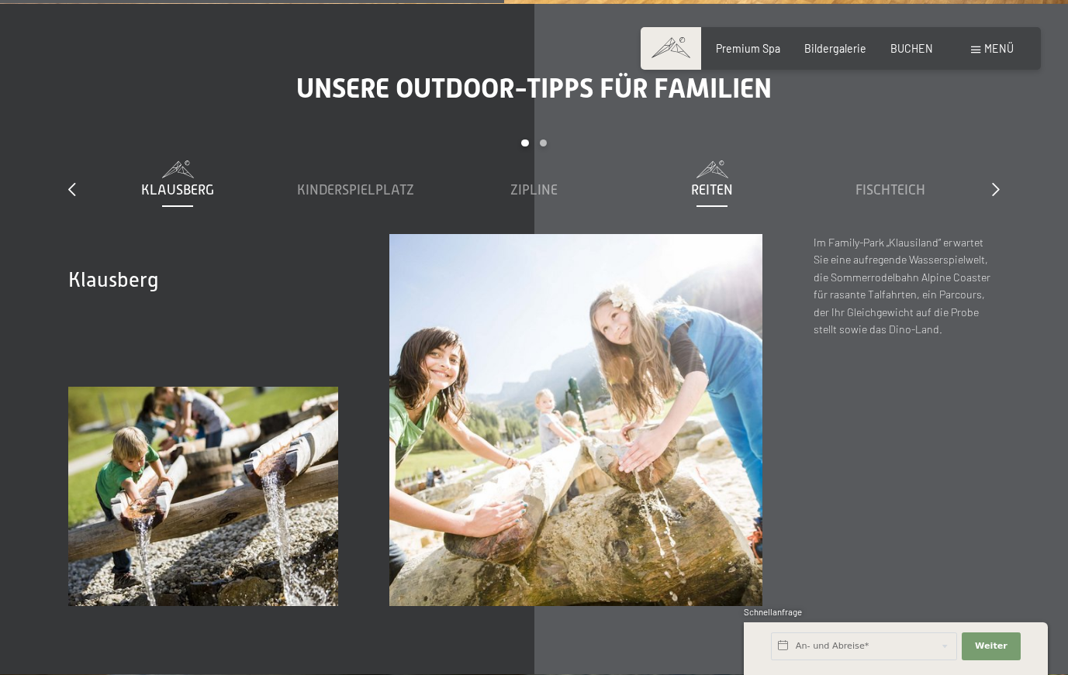
click at [730, 182] on span "Reiten" at bounding box center [712, 190] width 42 height 16
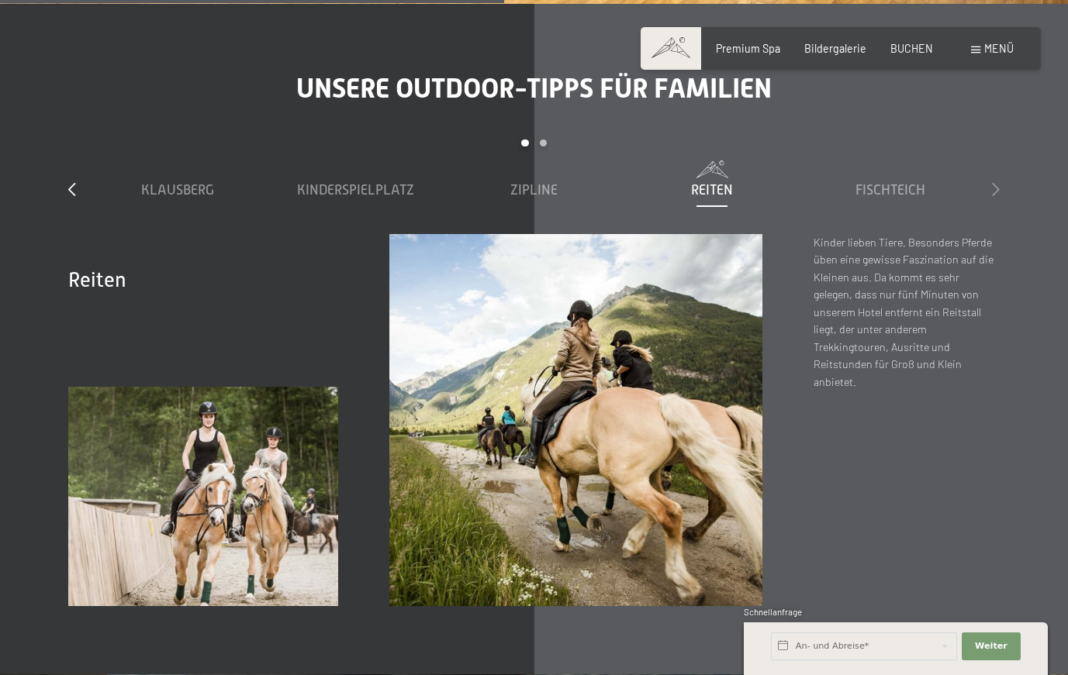
click at [997, 182] on icon at bounding box center [996, 189] width 8 height 14
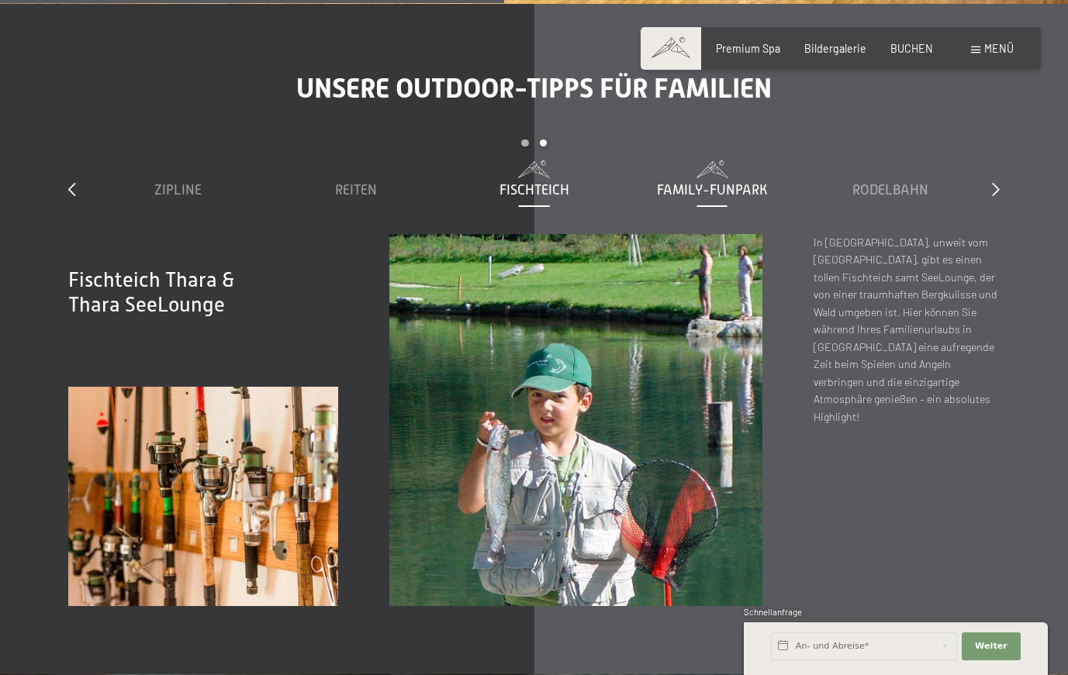
click at [755, 182] on span "Family-Funpark" at bounding box center [712, 190] width 111 height 16
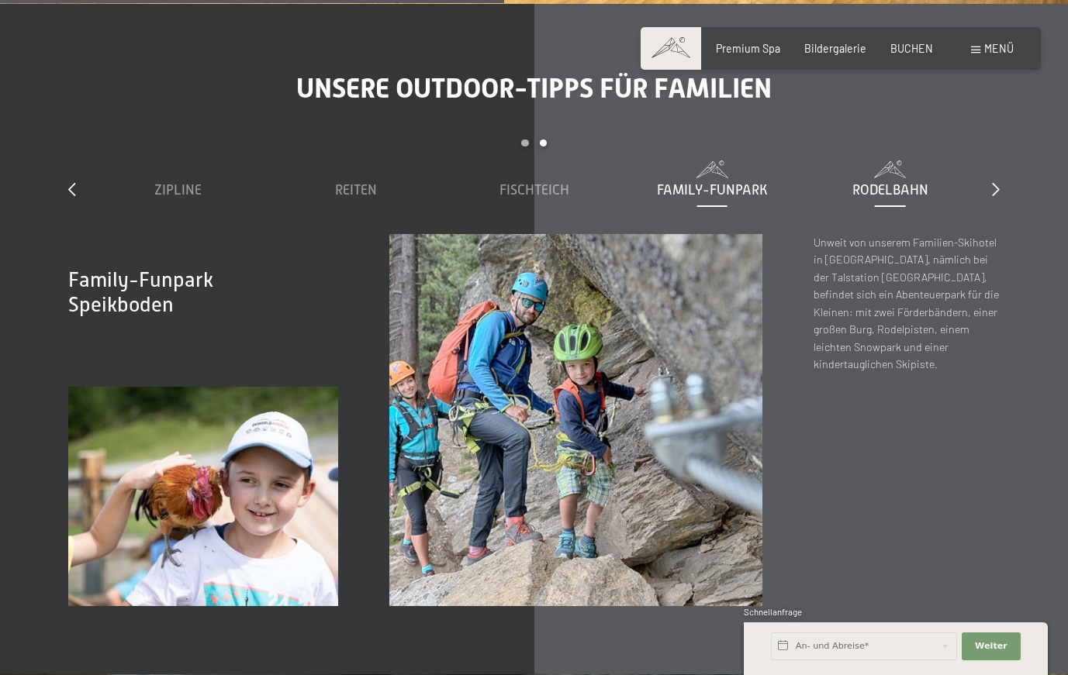
click at [885, 182] on span "Rodelbahn" at bounding box center [890, 190] width 76 height 16
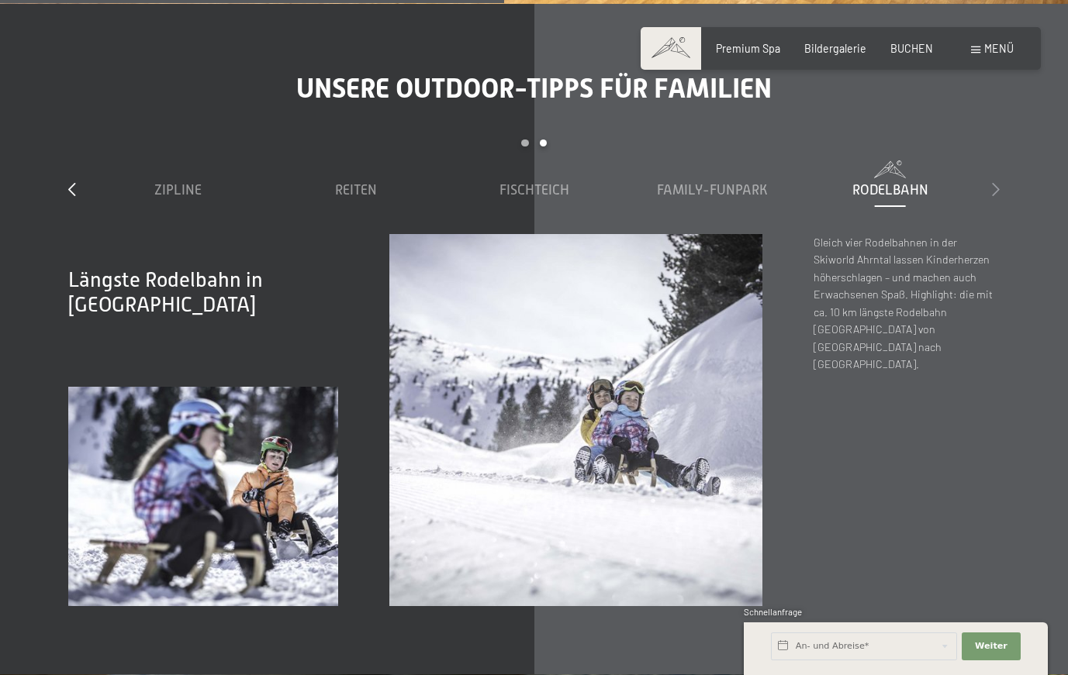
click at [995, 182] on icon at bounding box center [996, 189] width 8 height 14
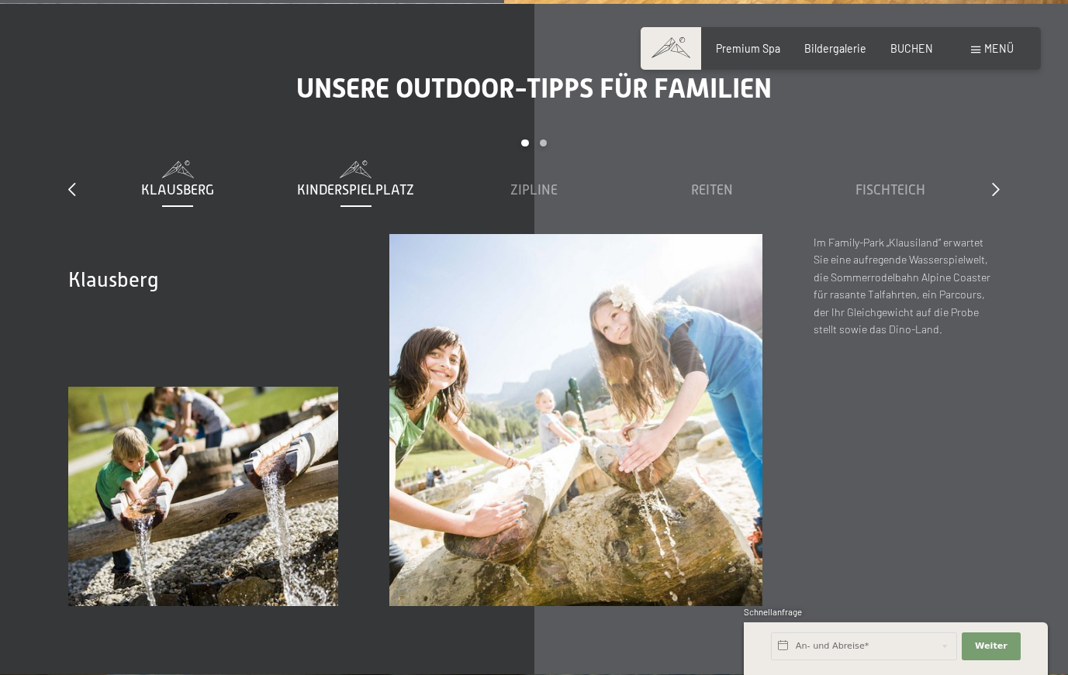
click at [329, 182] on span "Kinderspielplatz" at bounding box center [355, 190] width 117 height 16
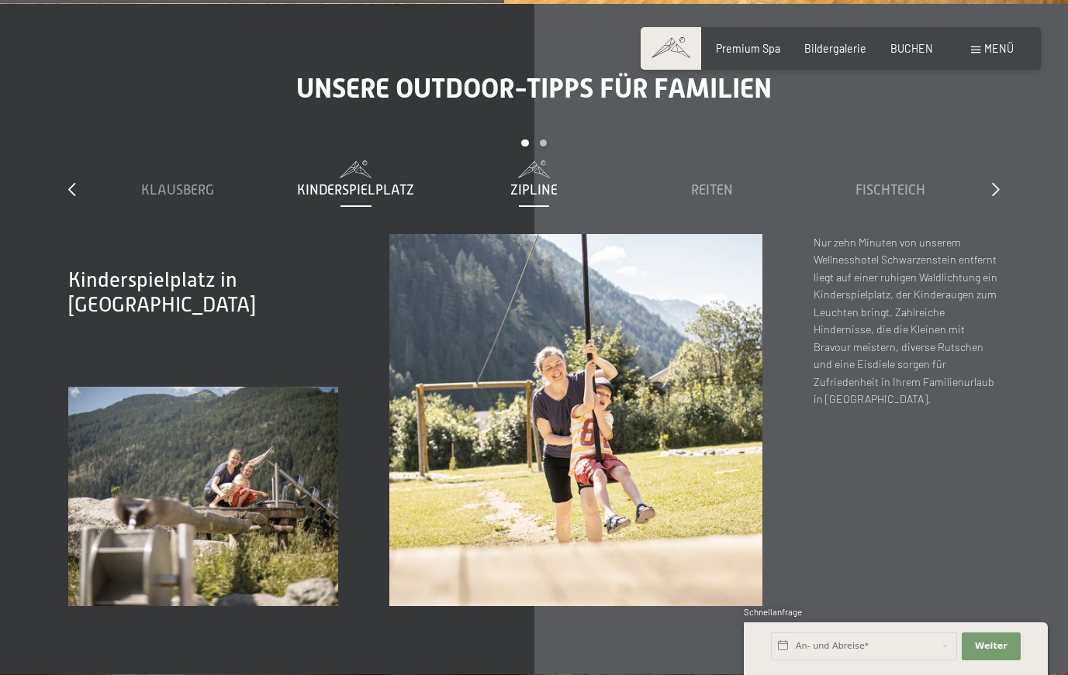
click at [533, 182] on span "Zipline" at bounding box center [533, 190] width 47 height 16
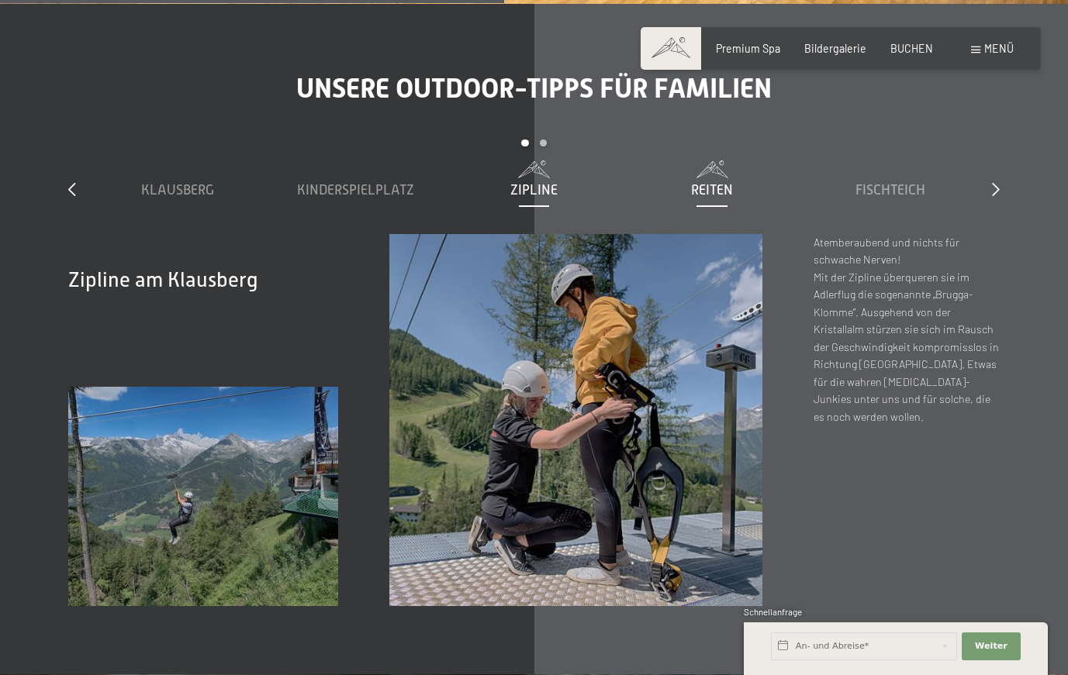
click at [698, 182] on span "Reiten" at bounding box center [712, 190] width 42 height 16
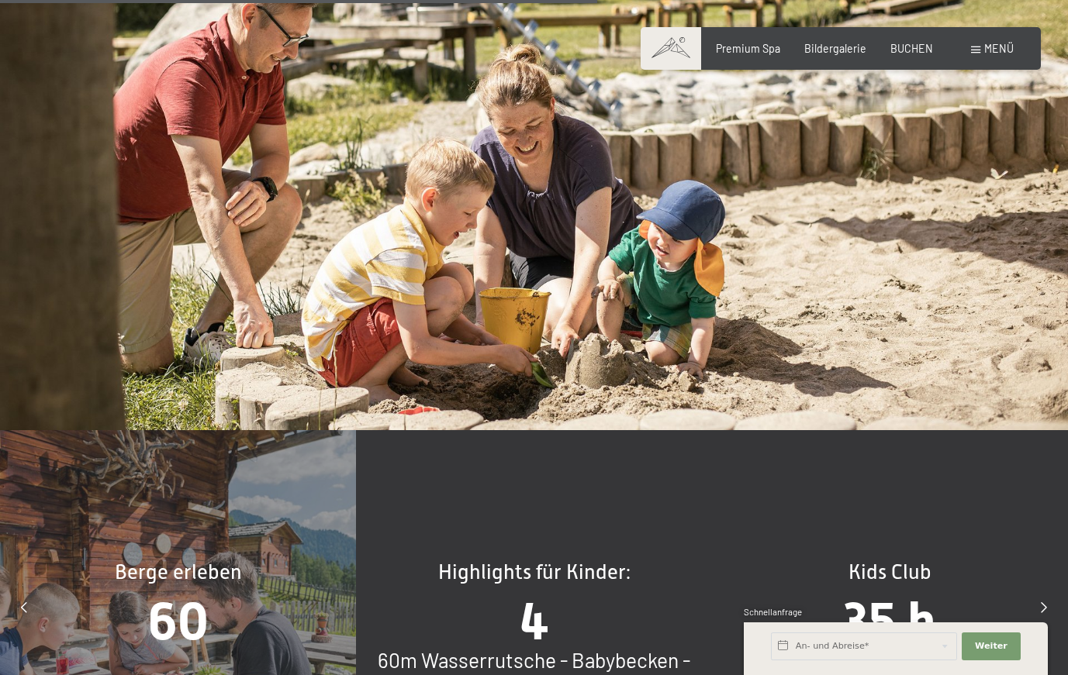
scroll to position [5494, 0]
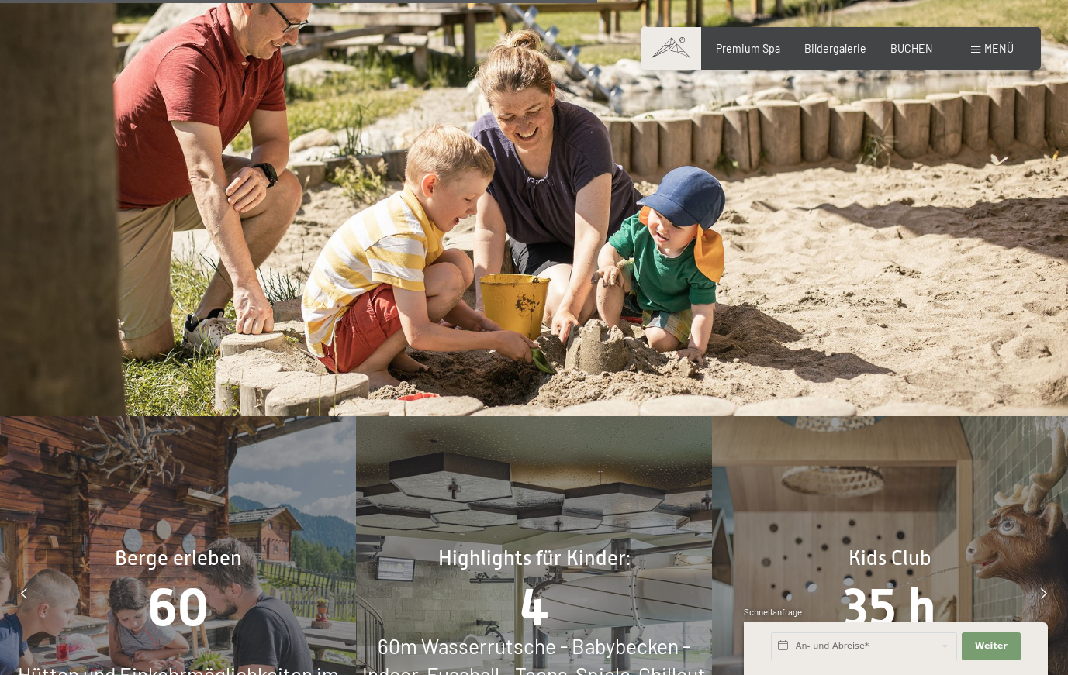
click at [544, 578] on span "4" at bounding box center [534, 608] width 29 height 60
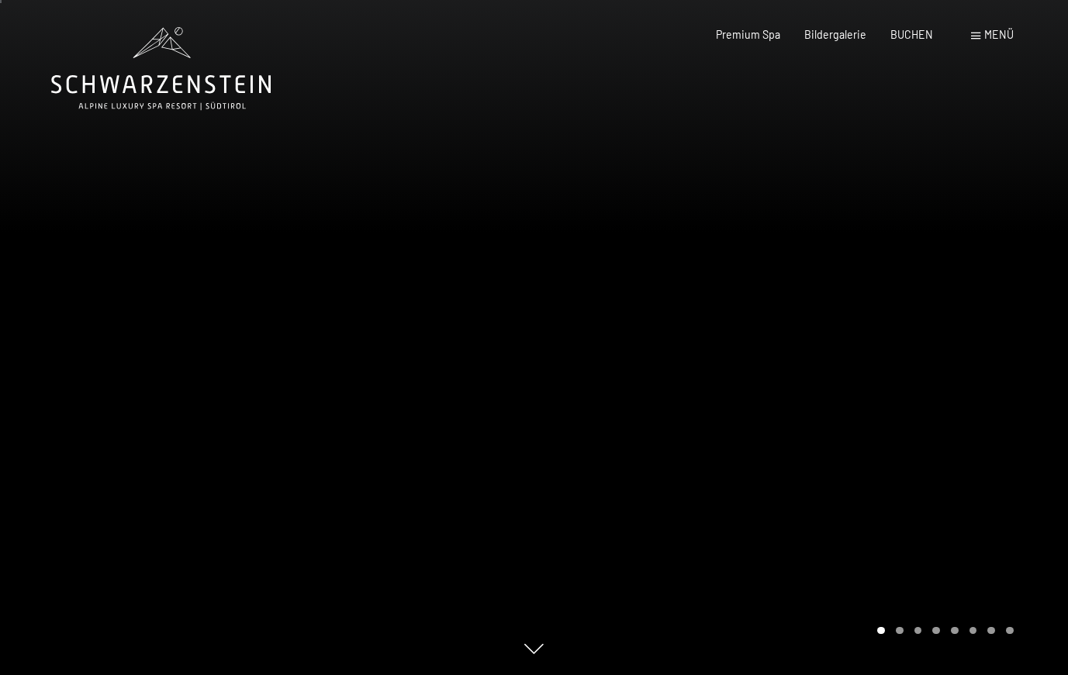
scroll to position [0, 0]
click at [939, 306] on div at bounding box center [801, 337] width 534 height 675
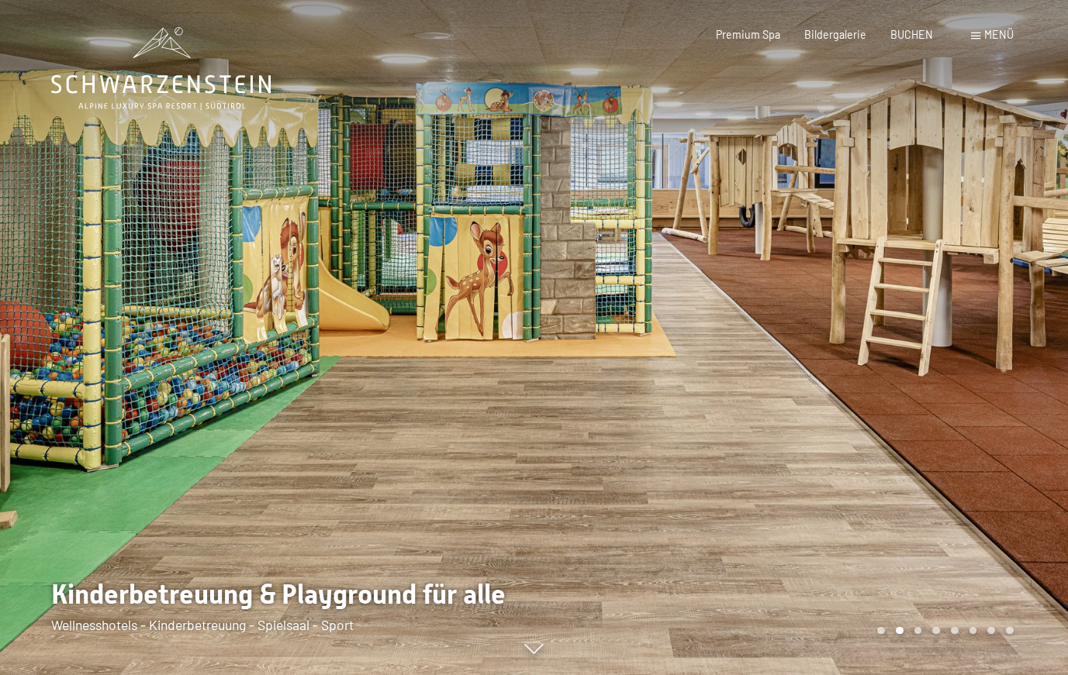
click at [939, 306] on div at bounding box center [801, 337] width 534 height 675
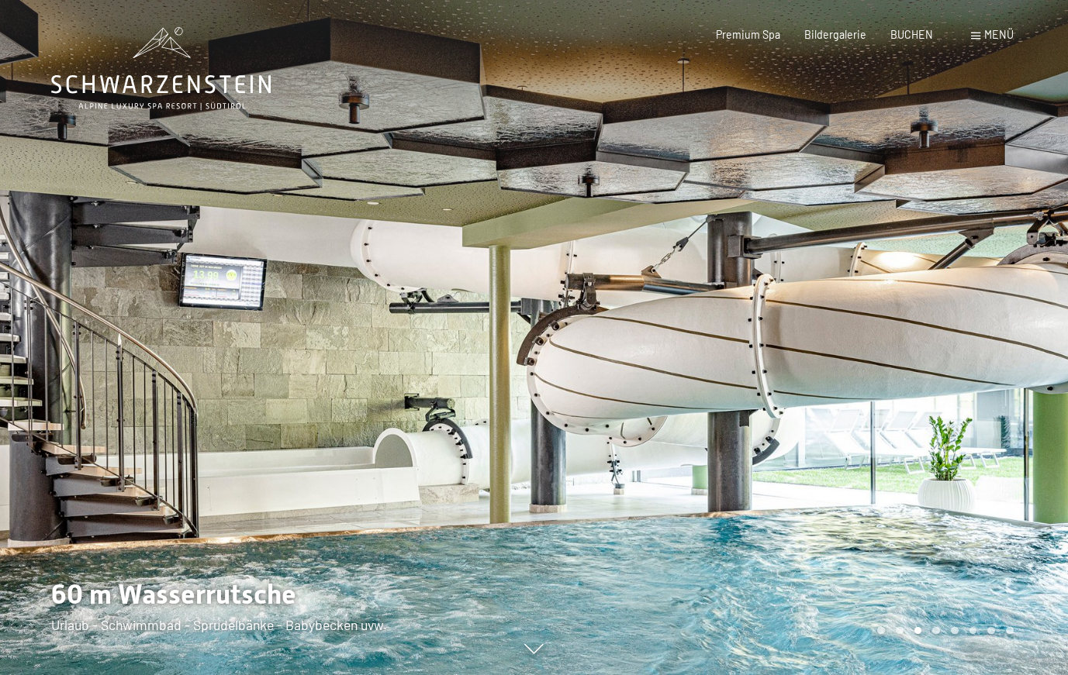
click at [939, 306] on div at bounding box center [801, 337] width 534 height 675
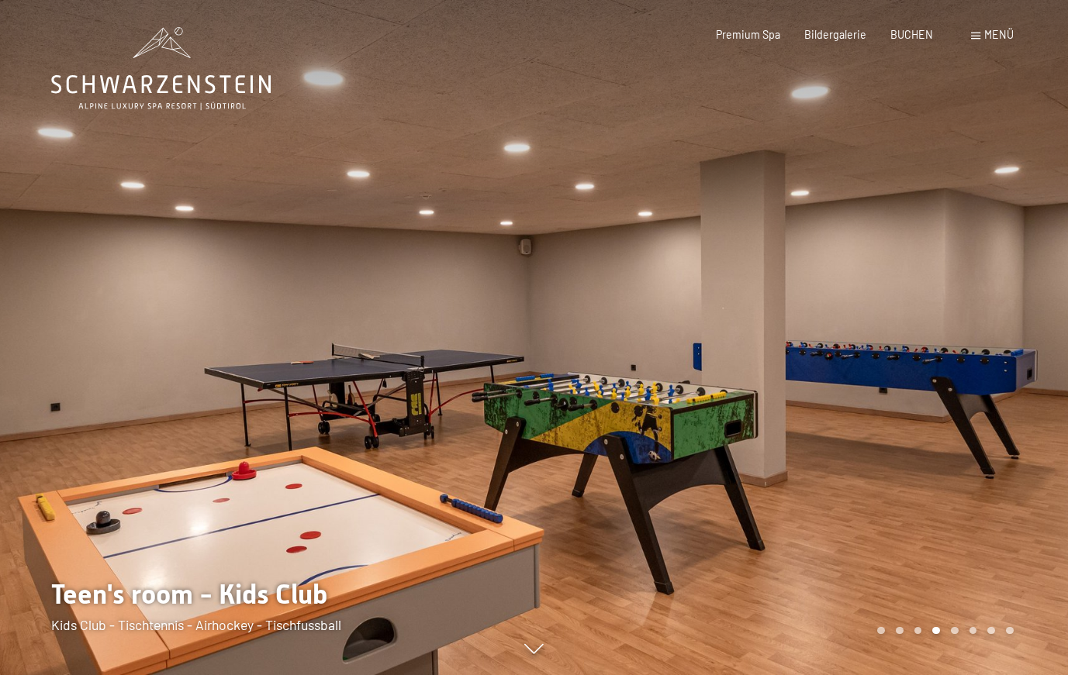
click at [939, 306] on div at bounding box center [801, 337] width 534 height 675
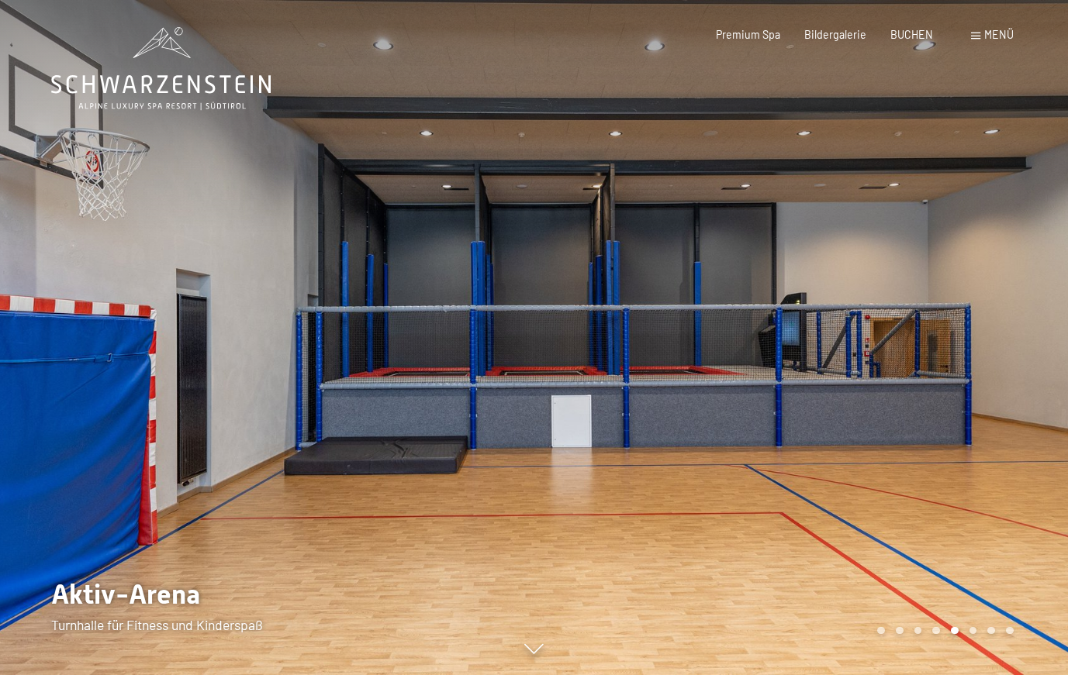
click at [939, 306] on div at bounding box center [801, 337] width 534 height 675
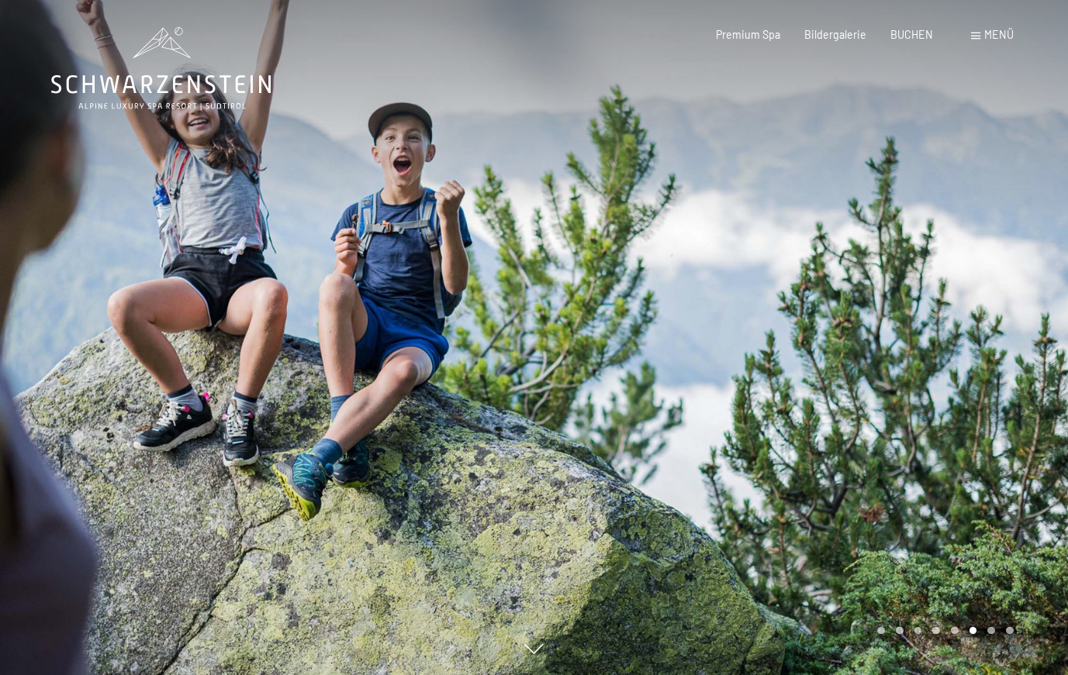
click at [939, 306] on div at bounding box center [801, 337] width 534 height 675
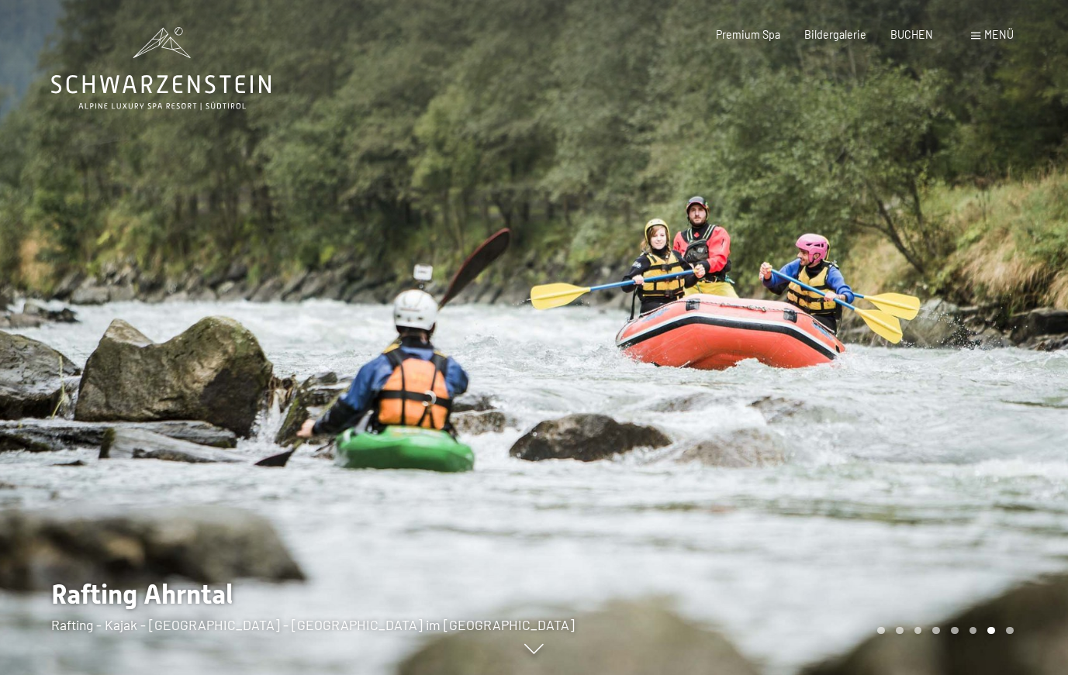
click at [939, 306] on div at bounding box center [801, 337] width 534 height 675
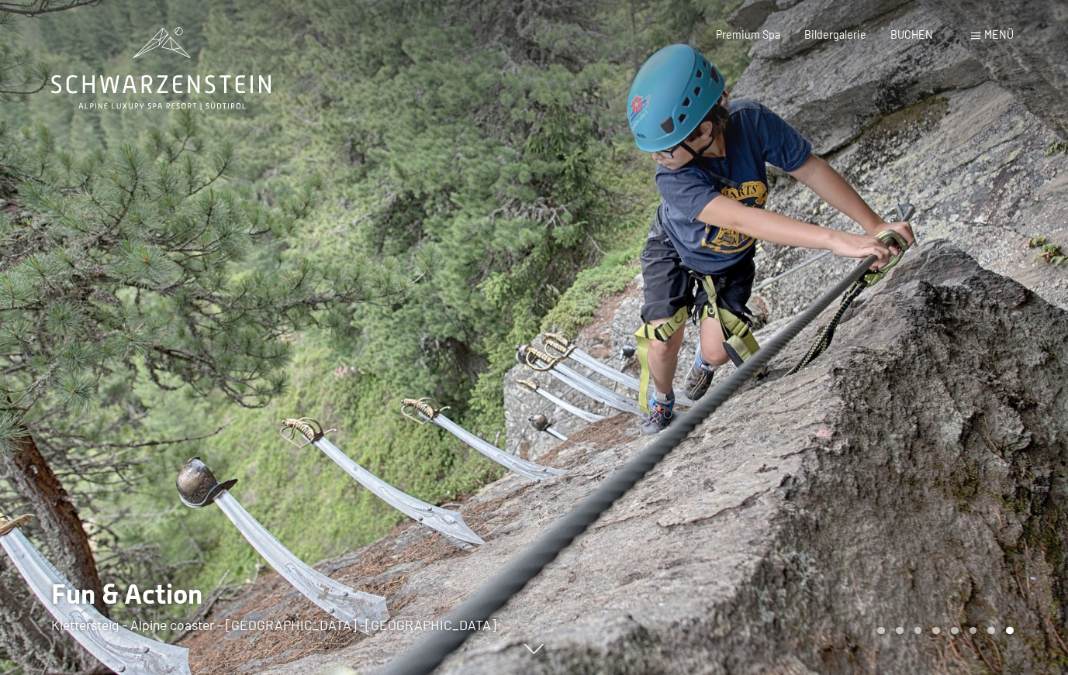
click at [939, 306] on div at bounding box center [801, 337] width 534 height 675
